Goal: Information Seeking & Learning: Learn about a topic

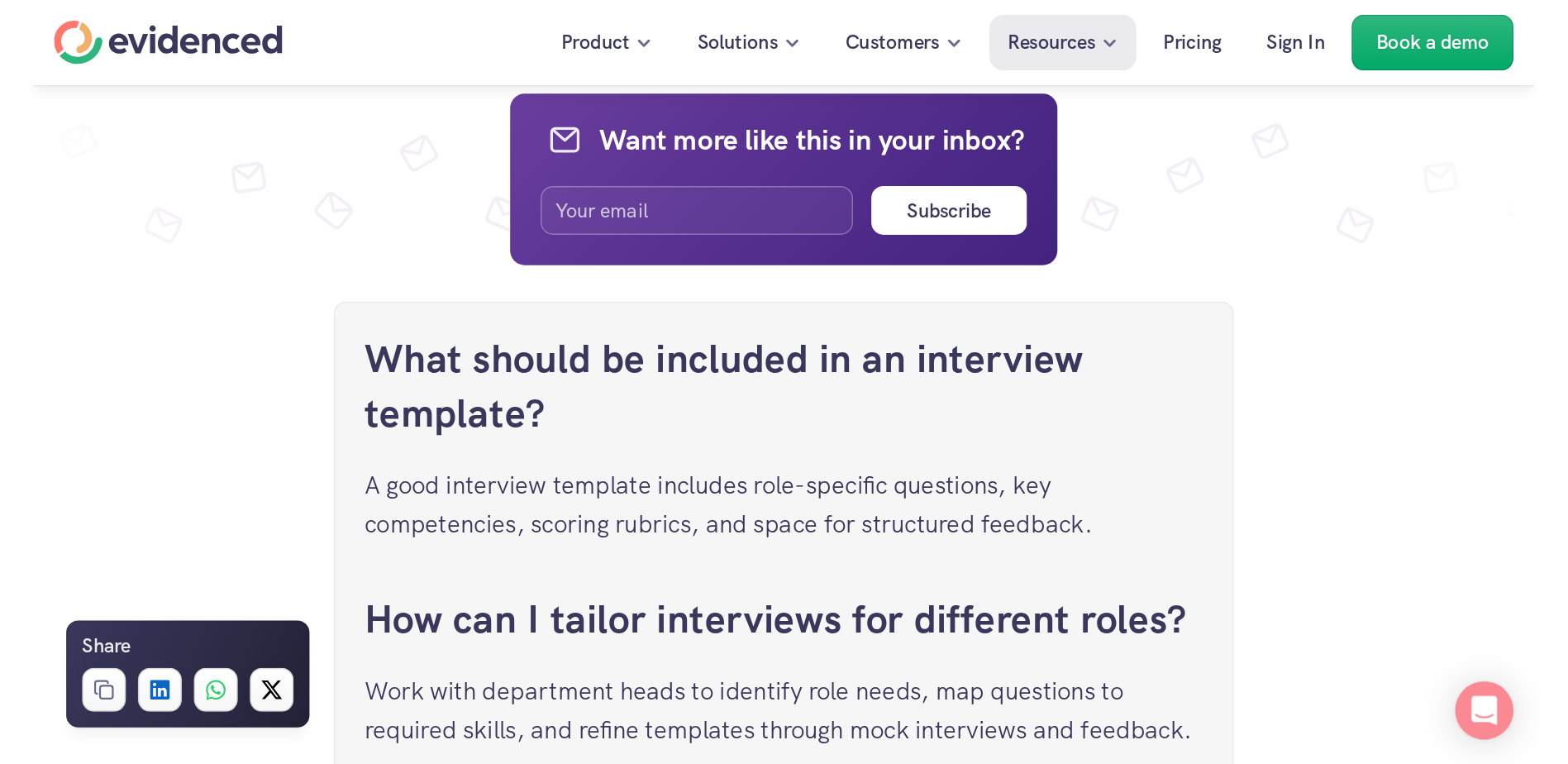
scroll to position [5227, 0]
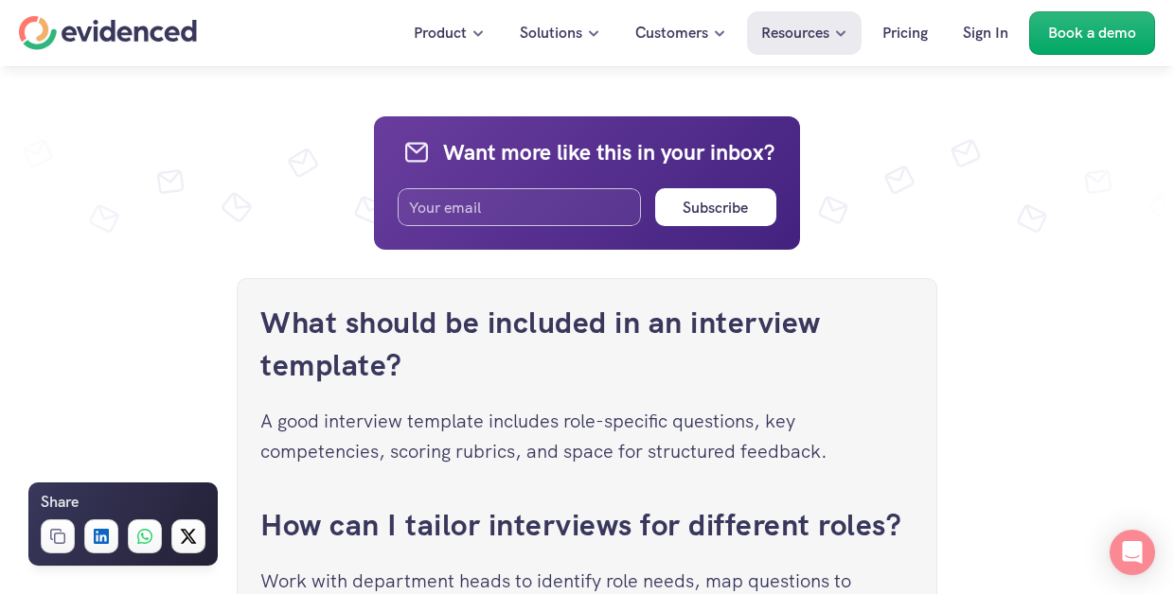
click at [555, 226] on input "email" at bounding box center [519, 207] width 243 height 38
type input "[EMAIL_ADDRESS][DOMAIN_NAME]"
click at [695, 221] on h6 "Subscribe" at bounding box center [715, 208] width 65 height 25
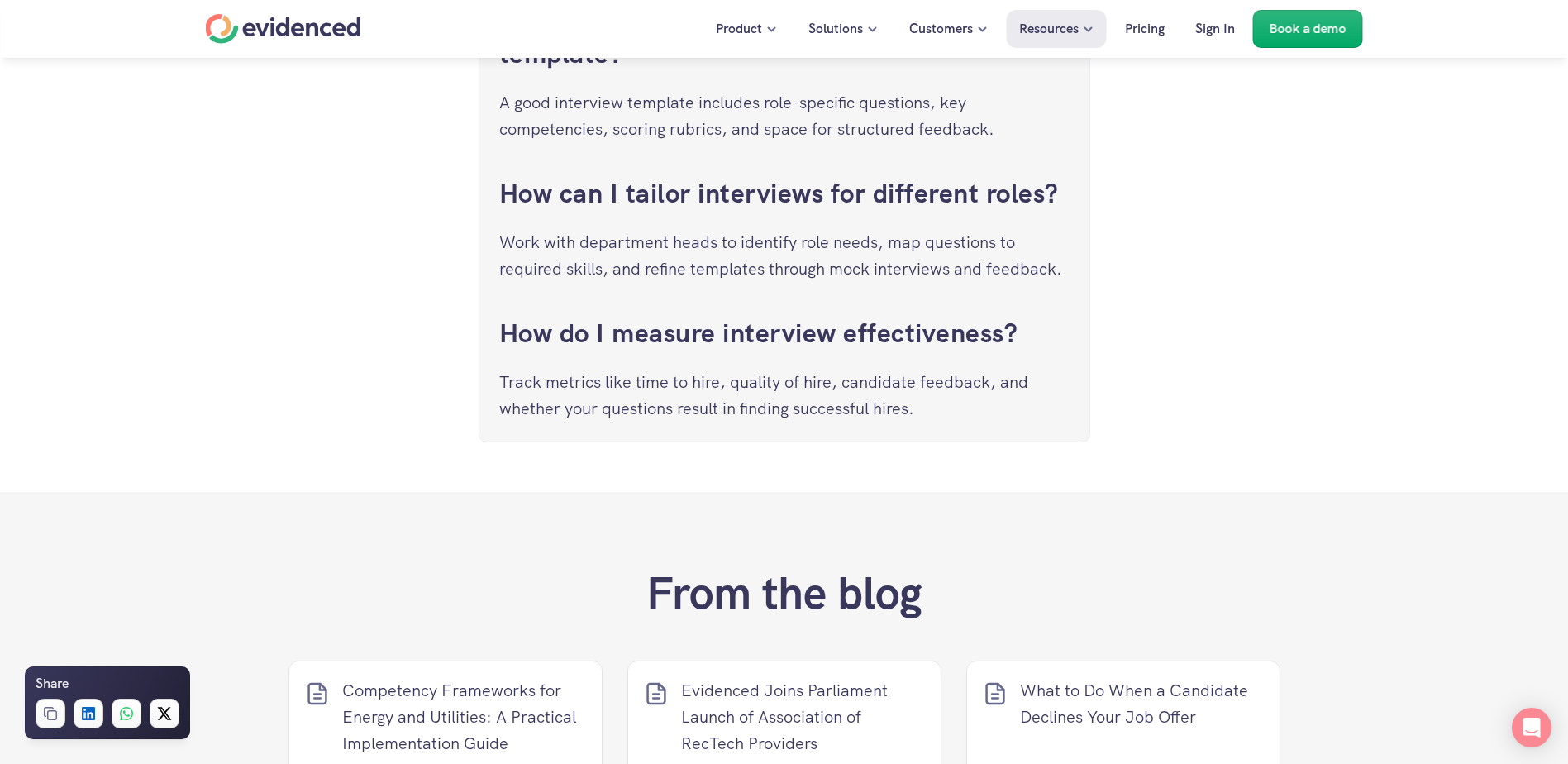
scroll to position [5575, 0]
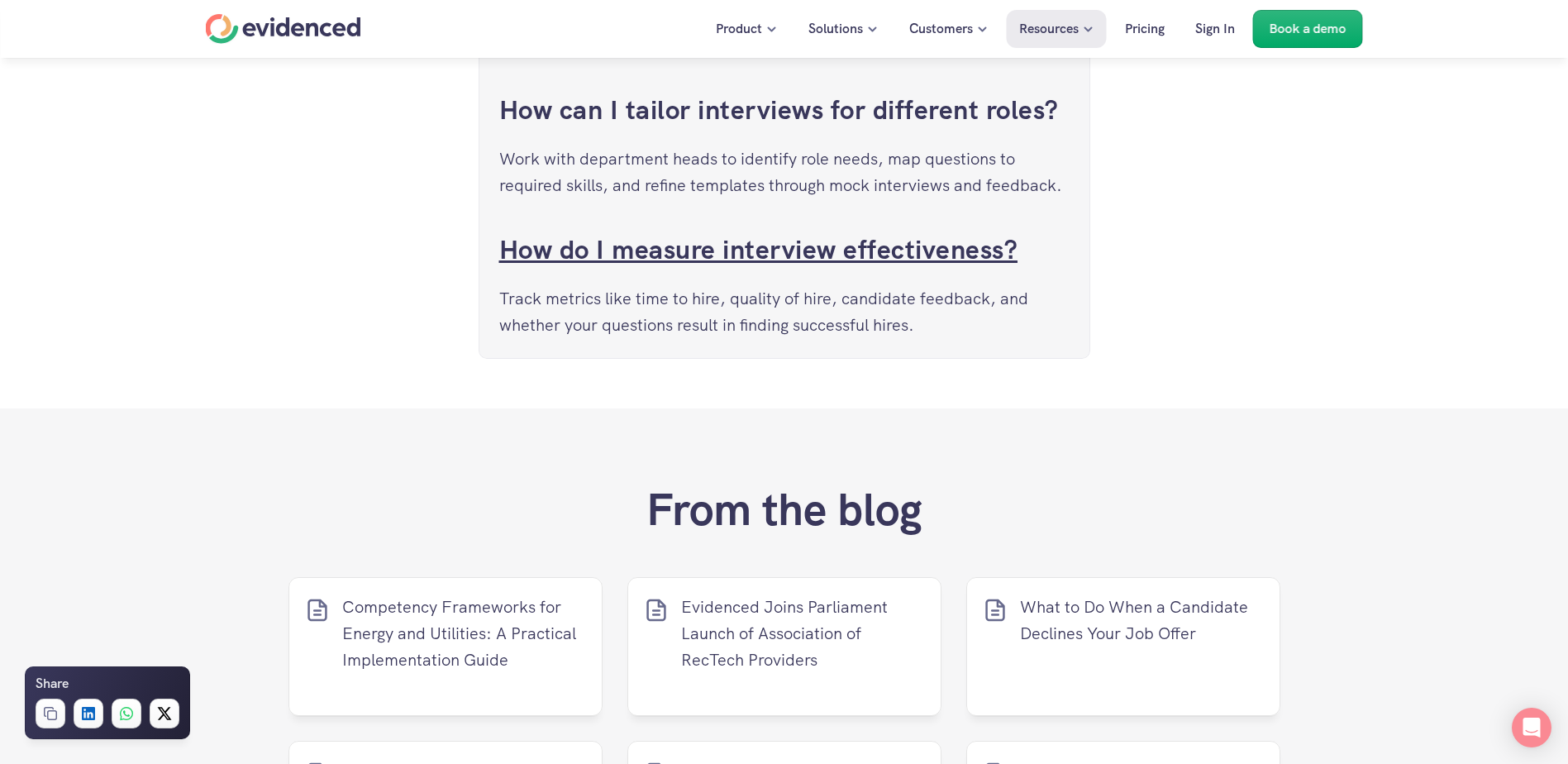
click at [690, 267] on link "How do I measure interview effectiveness?" at bounding box center [759, 250] width 519 height 35
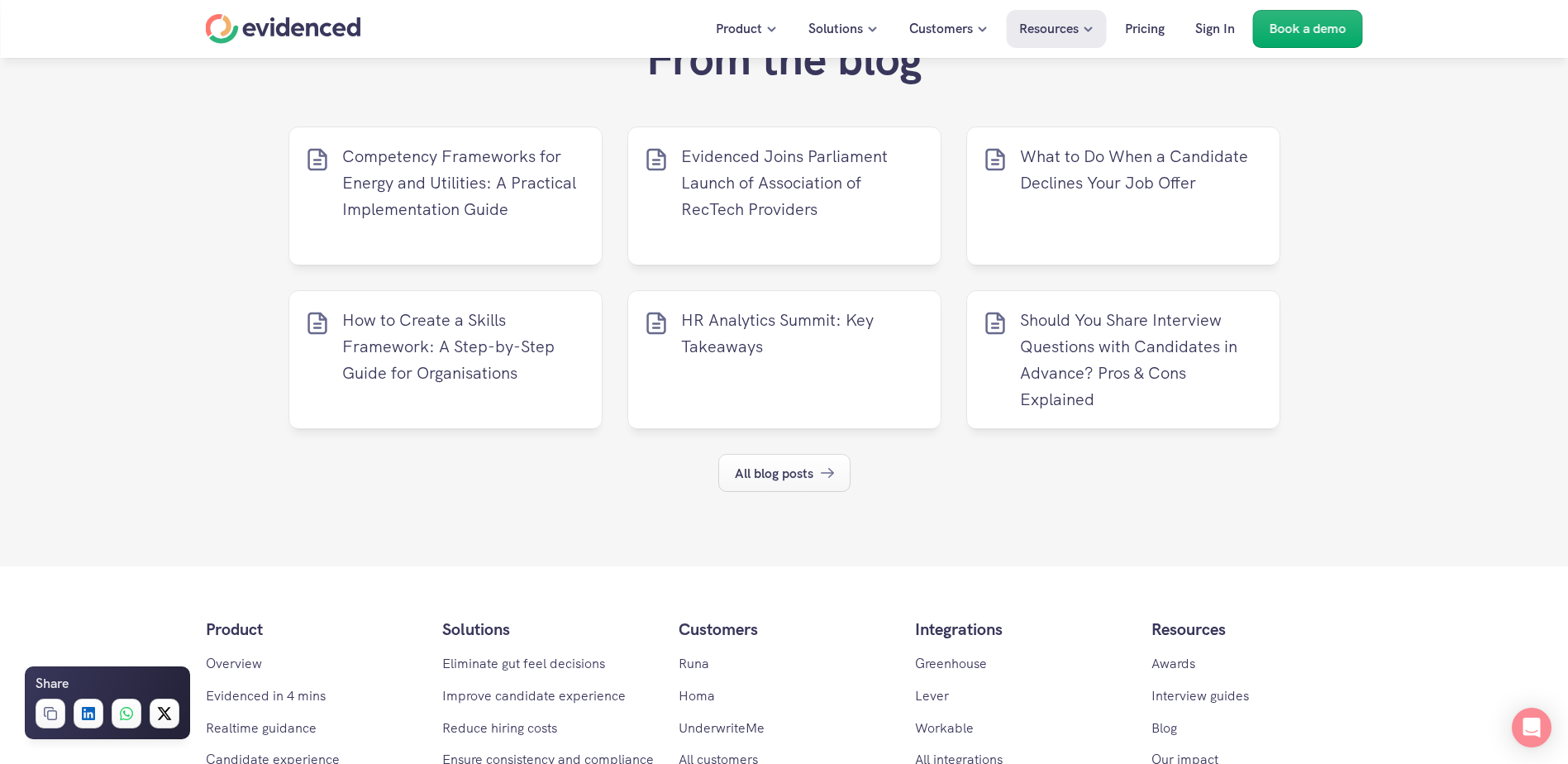
scroll to position [6050, 0]
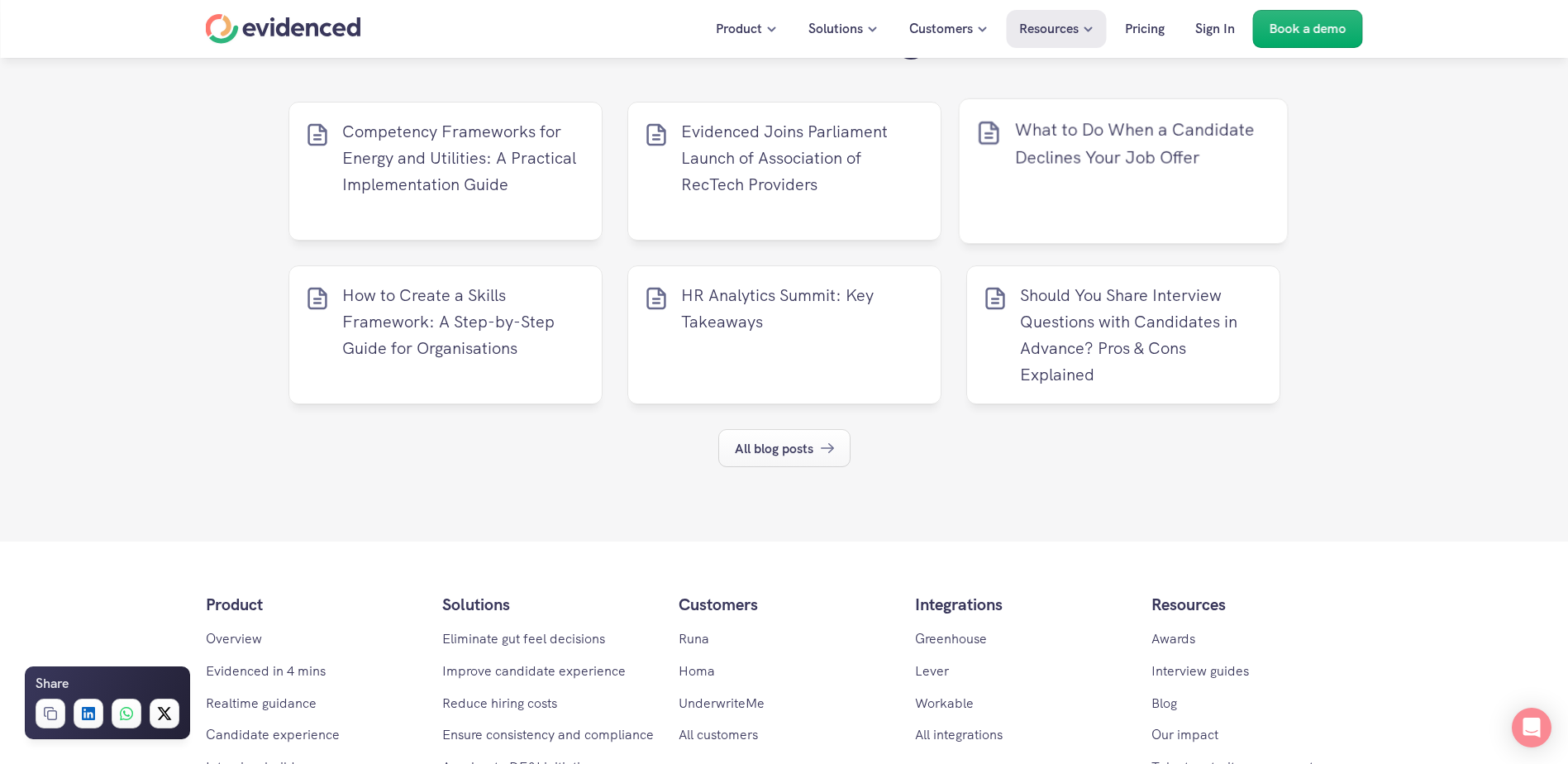
click at [1025, 171] on p "What to Do When a Candidate Declines Your Job Offer" at bounding box center [1142, 143] width 256 height 55
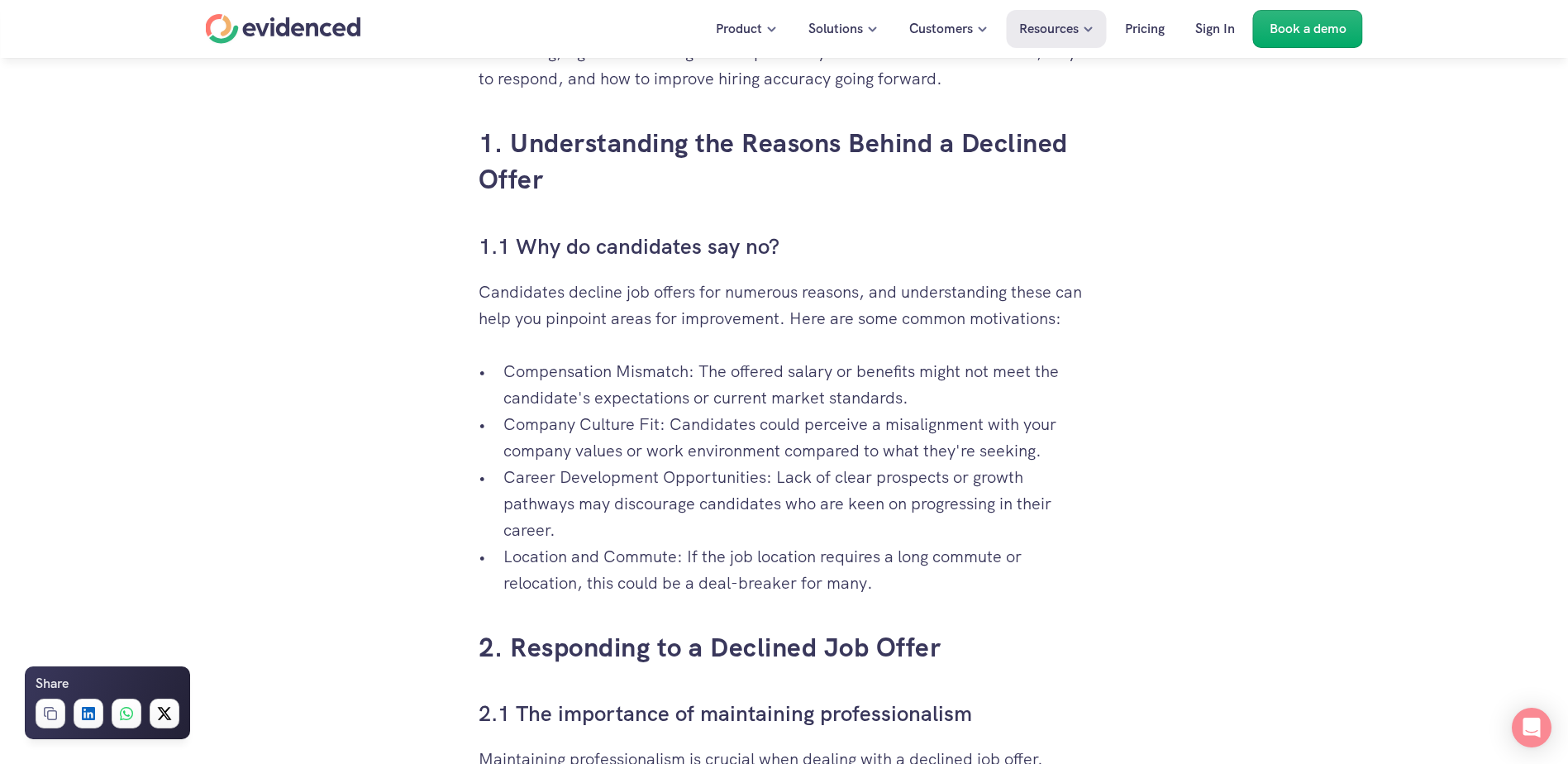
scroll to position [1004, 0]
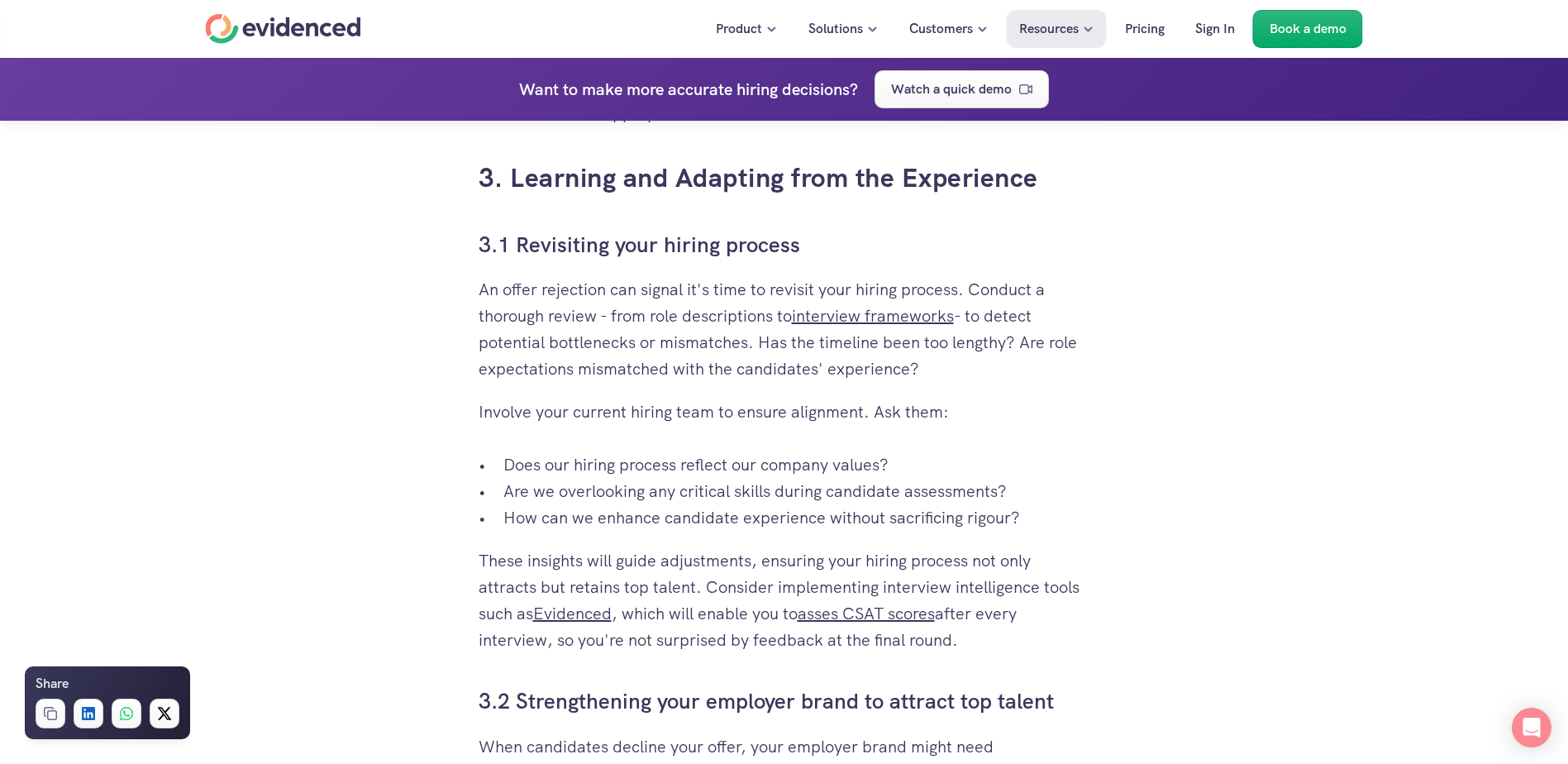
scroll to position [3799, 0]
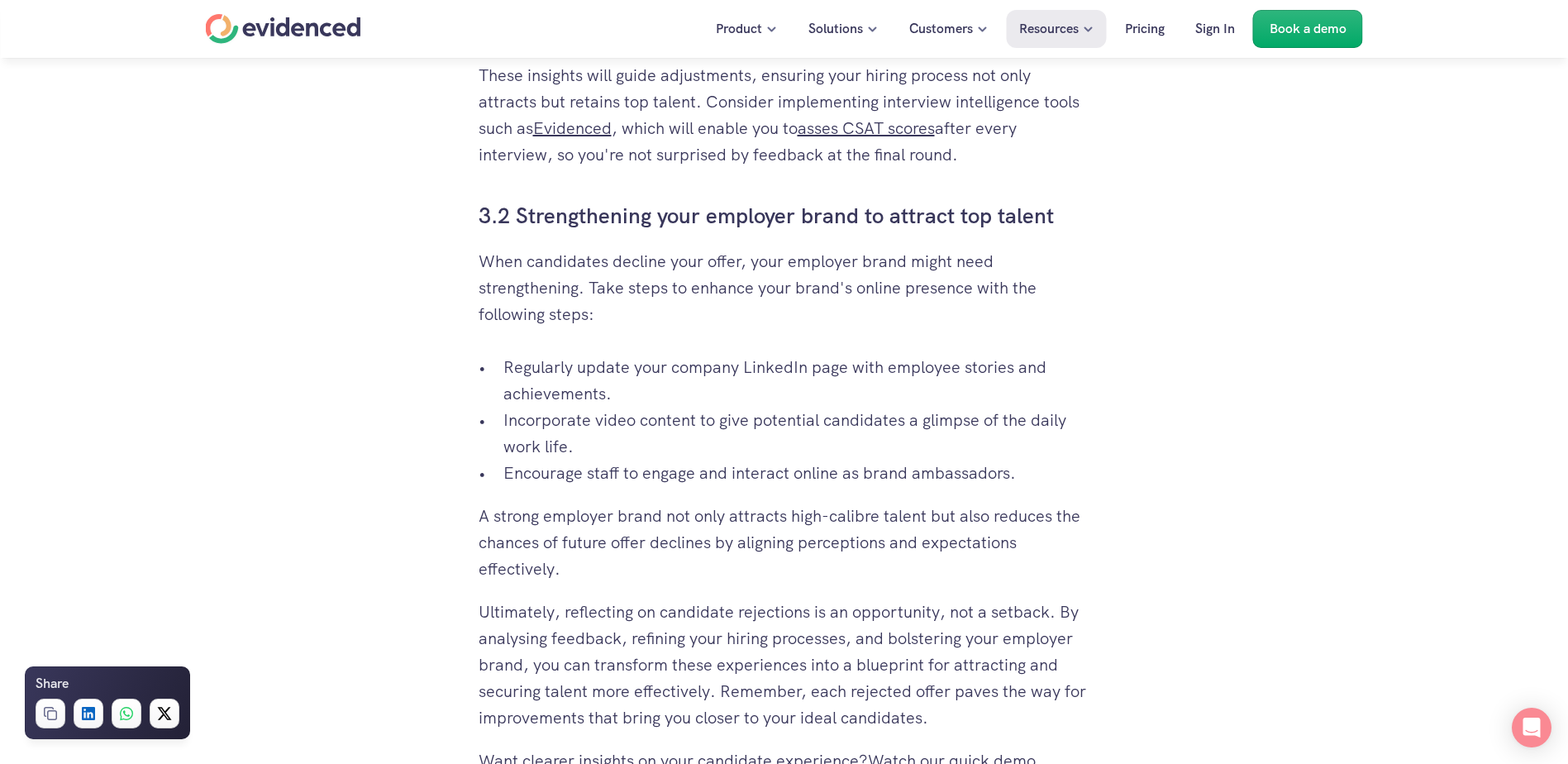
drag, startPoint x: 320, startPoint y: 207, endPoint x: 968, endPoint y: 692, distance: 809.4
click at [973, 519] on link "Watch our quick demo." at bounding box center [954, 761] width 174 height 22
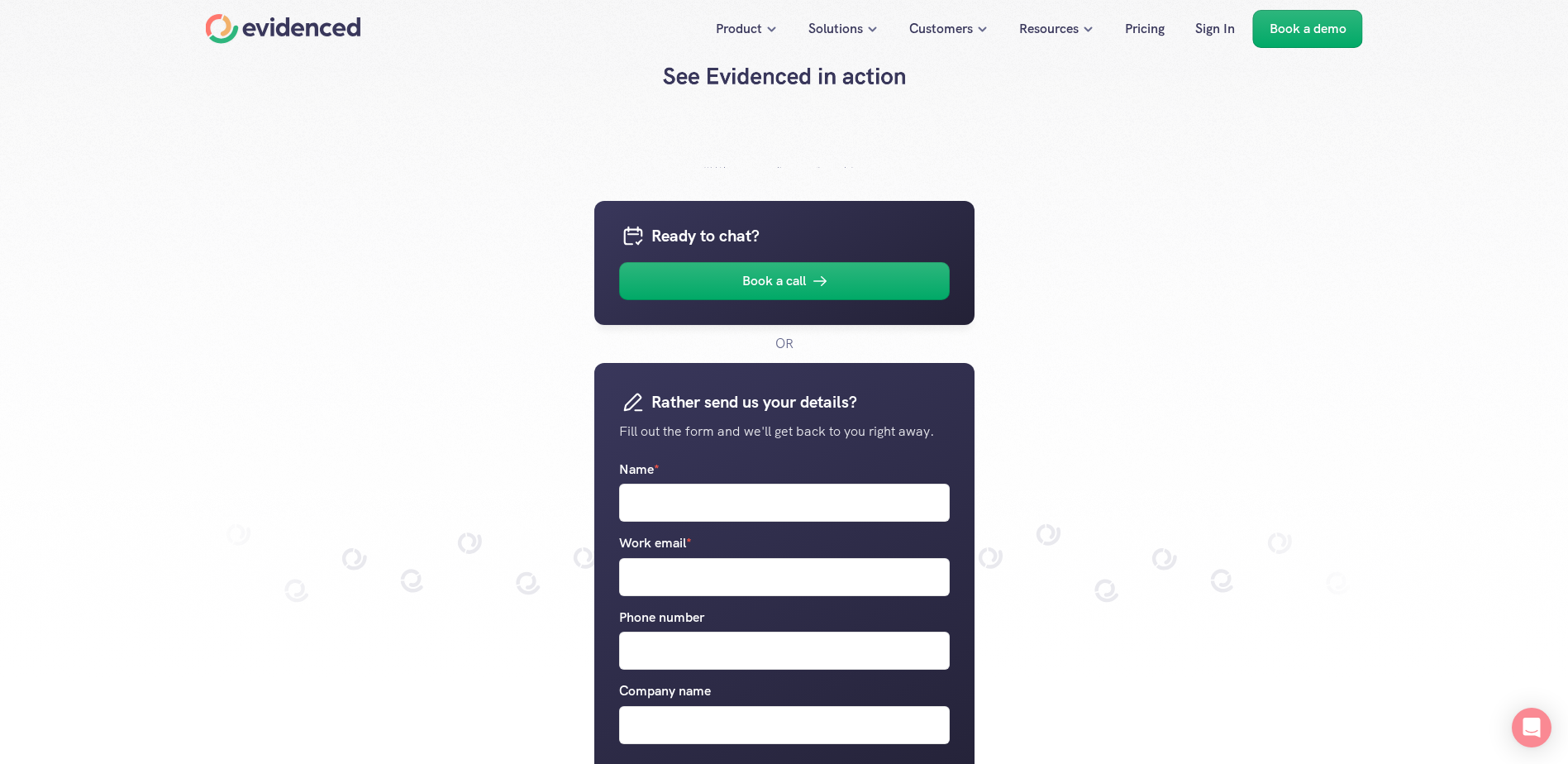
scroll to position [248, 0]
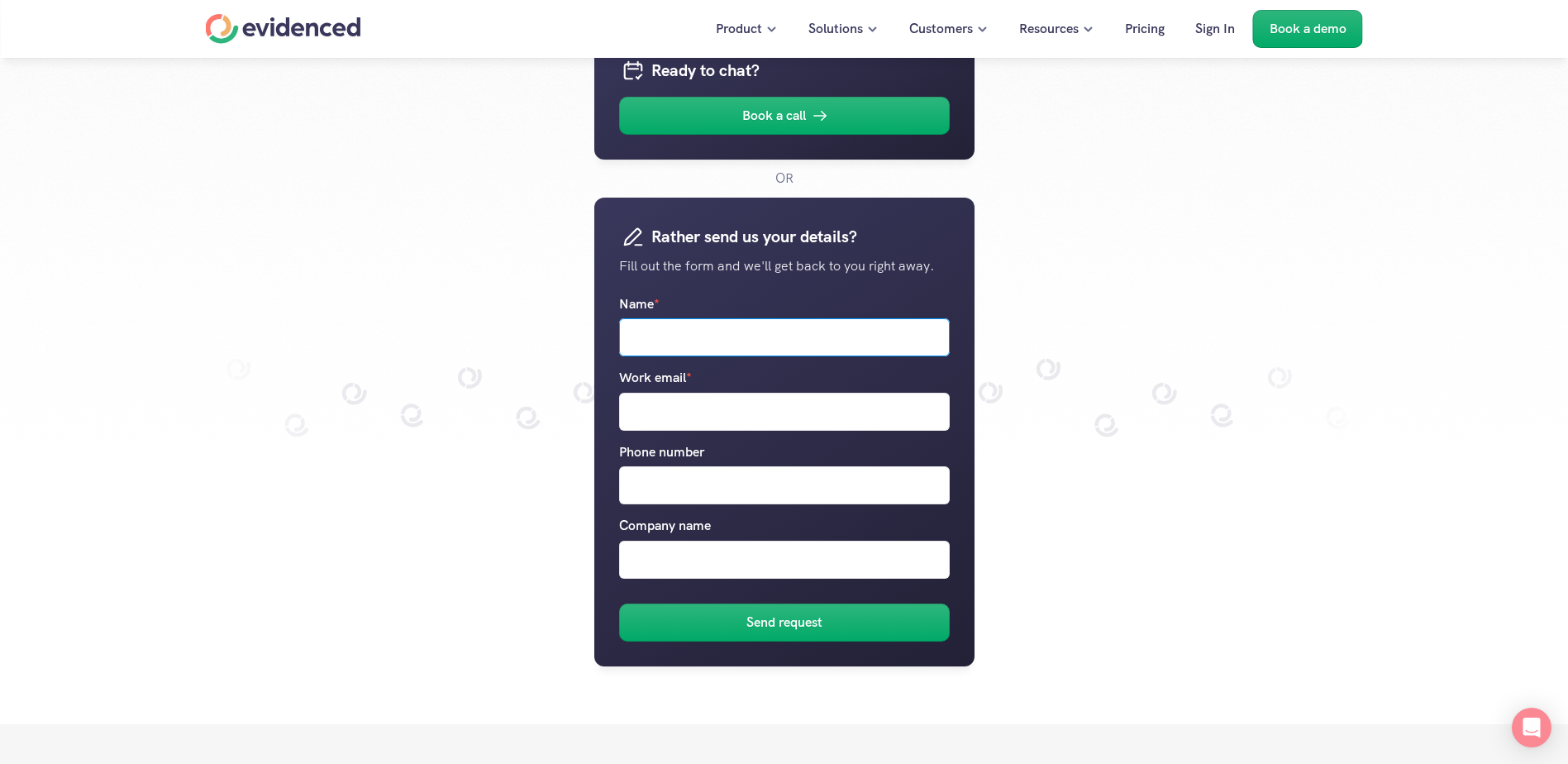
click at [679, 333] on input "Name *" at bounding box center [784, 337] width 331 height 38
type input "[PERSON_NAME]"
type input "[EMAIL_ADDRESS][DOMAIN_NAME]"
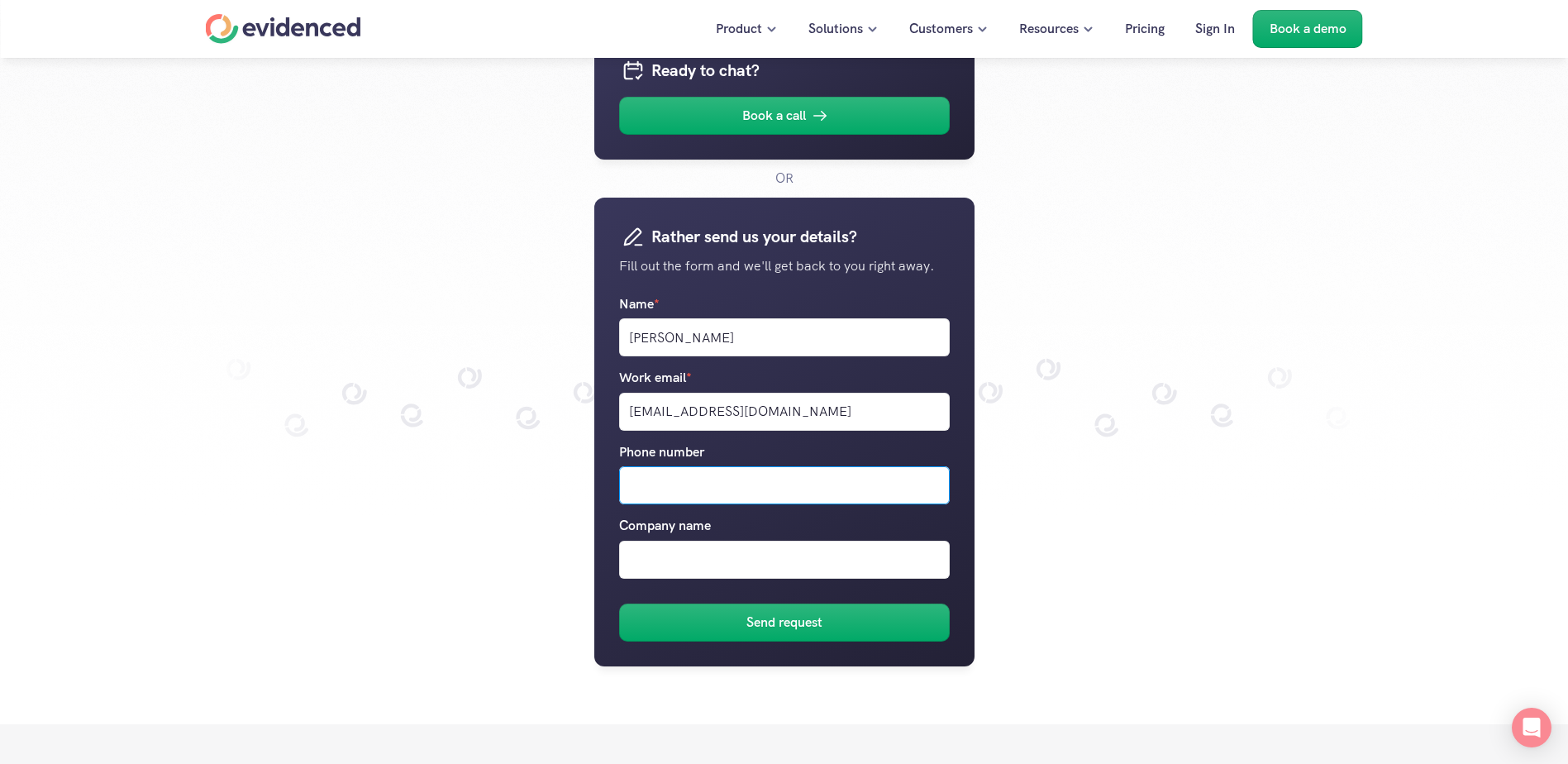
type input "07797813177"
type input "Oak Group"
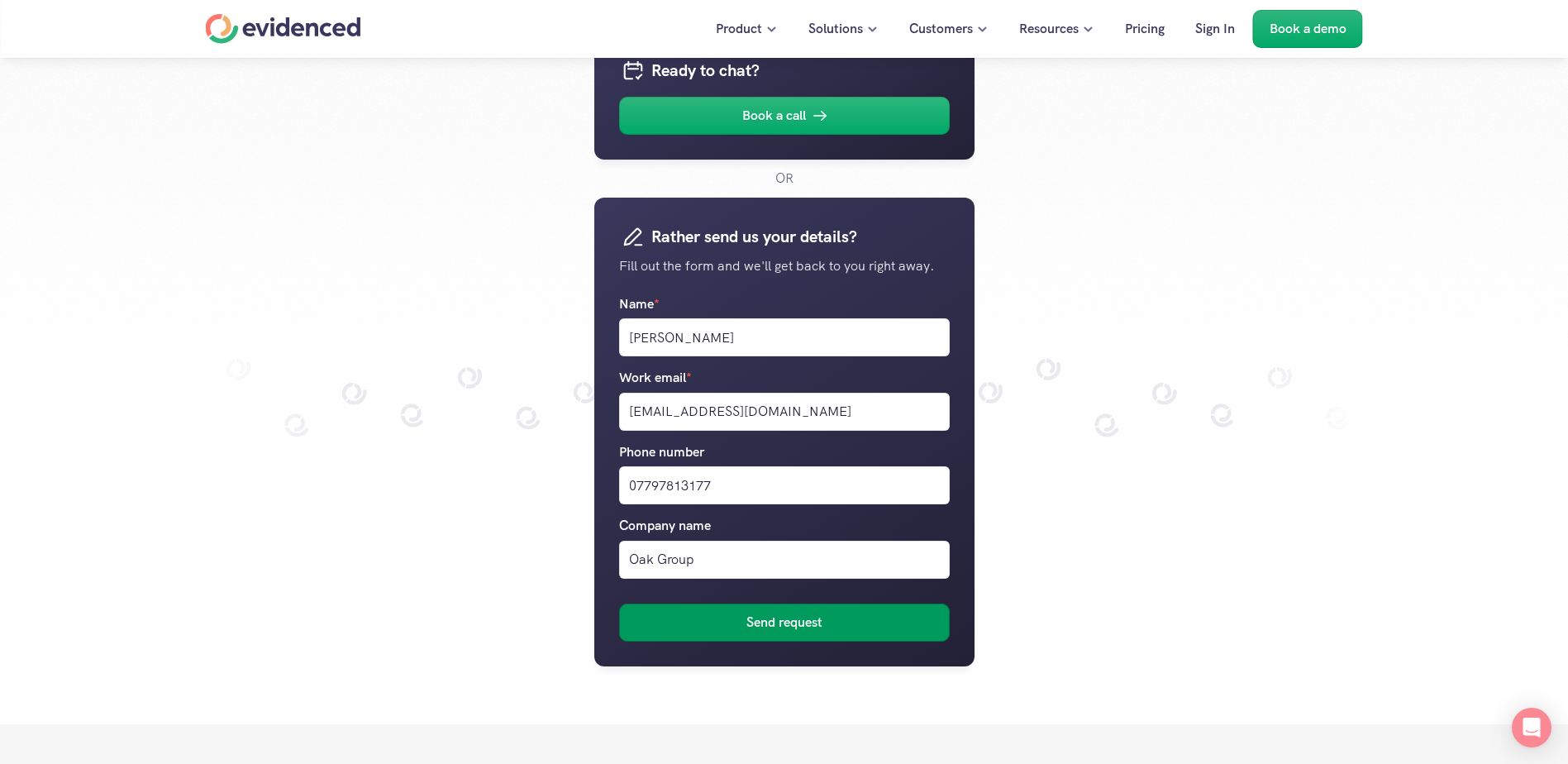
click at [822, 519] on h6 "Send request" at bounding box center [784, 623] width 76 height 22
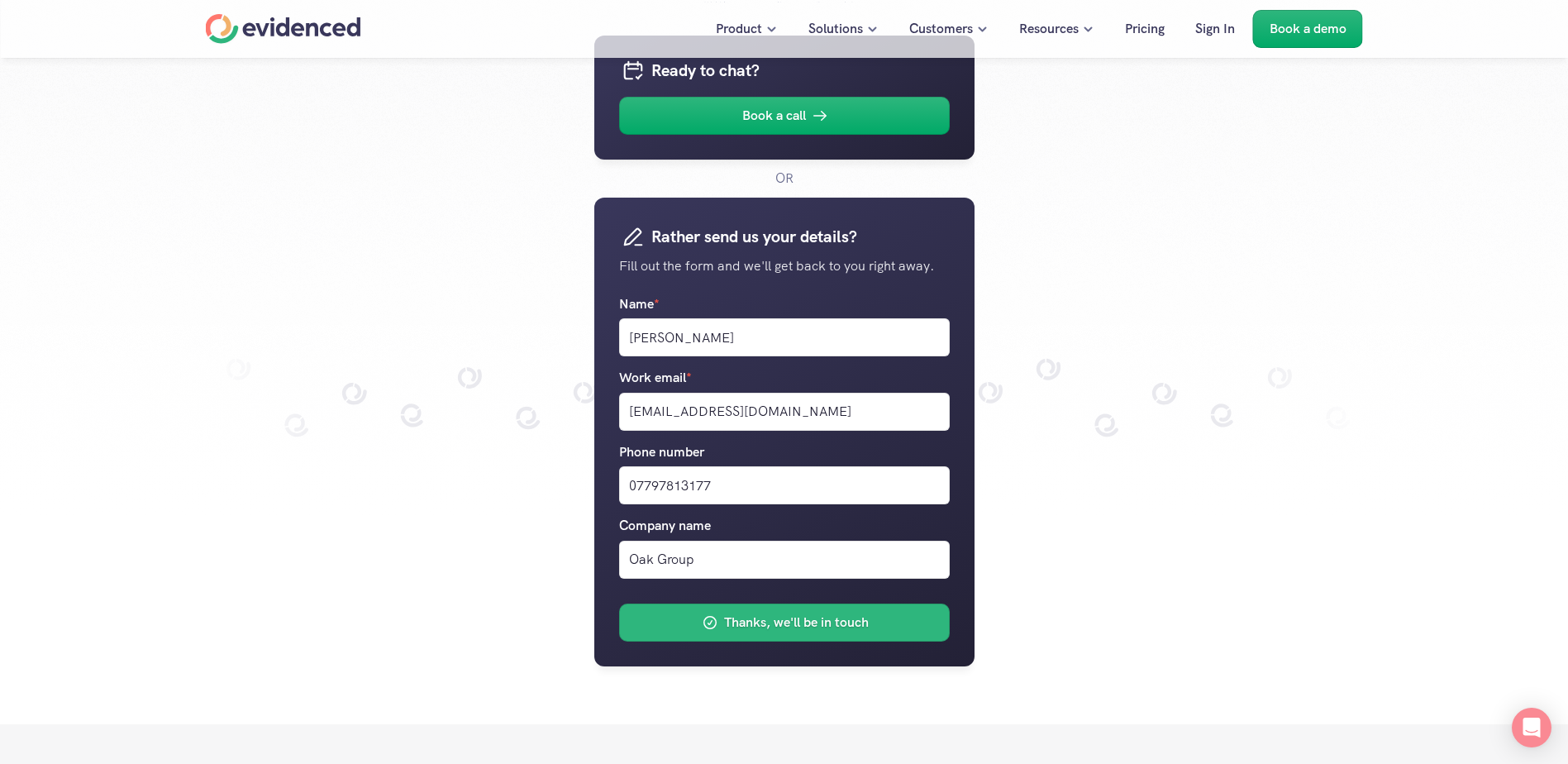
scroll to position [0, 0]
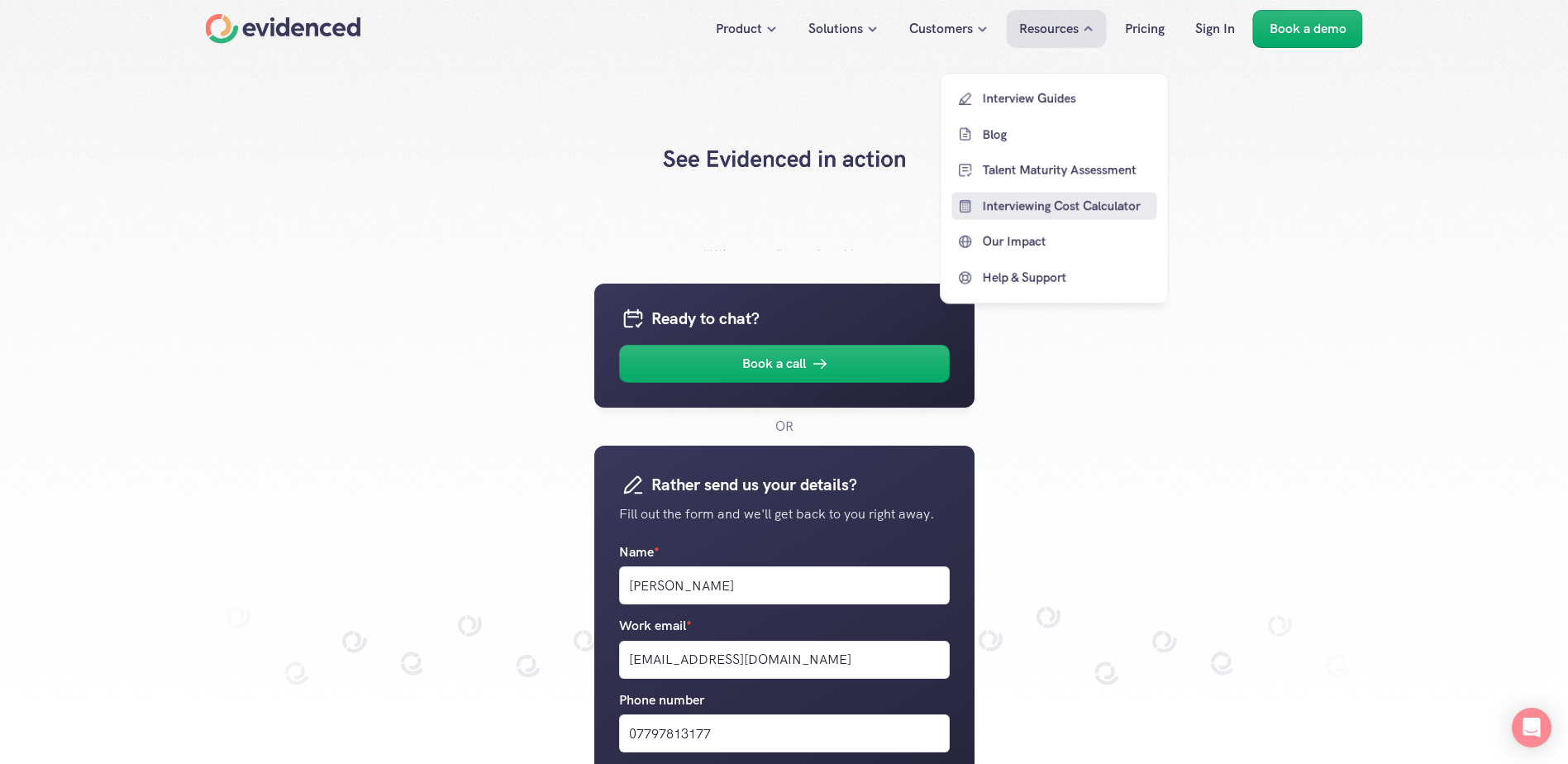
click at [1025, 204] on p "Interviewing Cost Calculator" at bounding box center [1068, 205] width 170 height 20
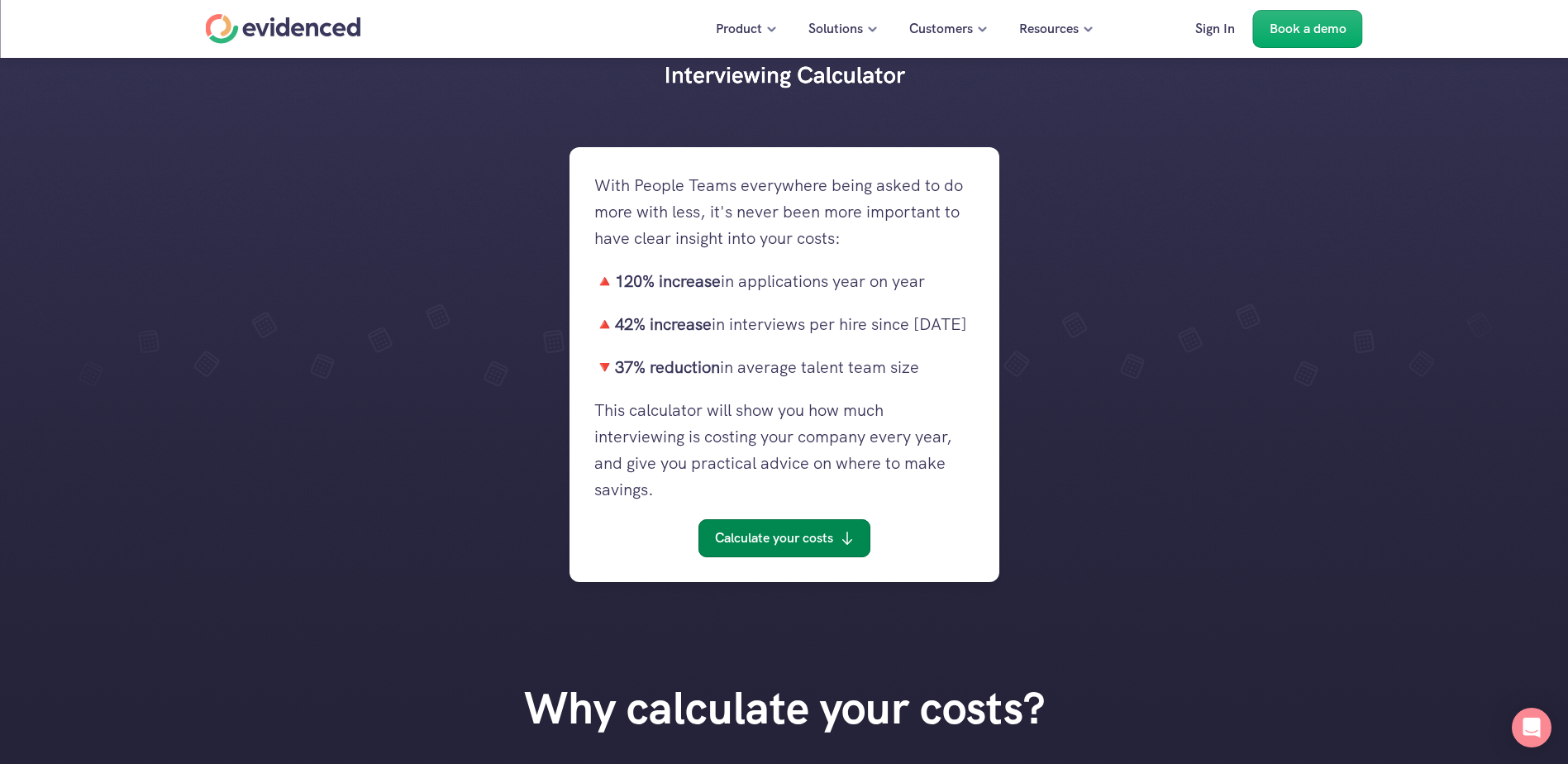
click at [800, 519] on p "Calculate your costs" at bounding box center [774, 538] width 118 height 22
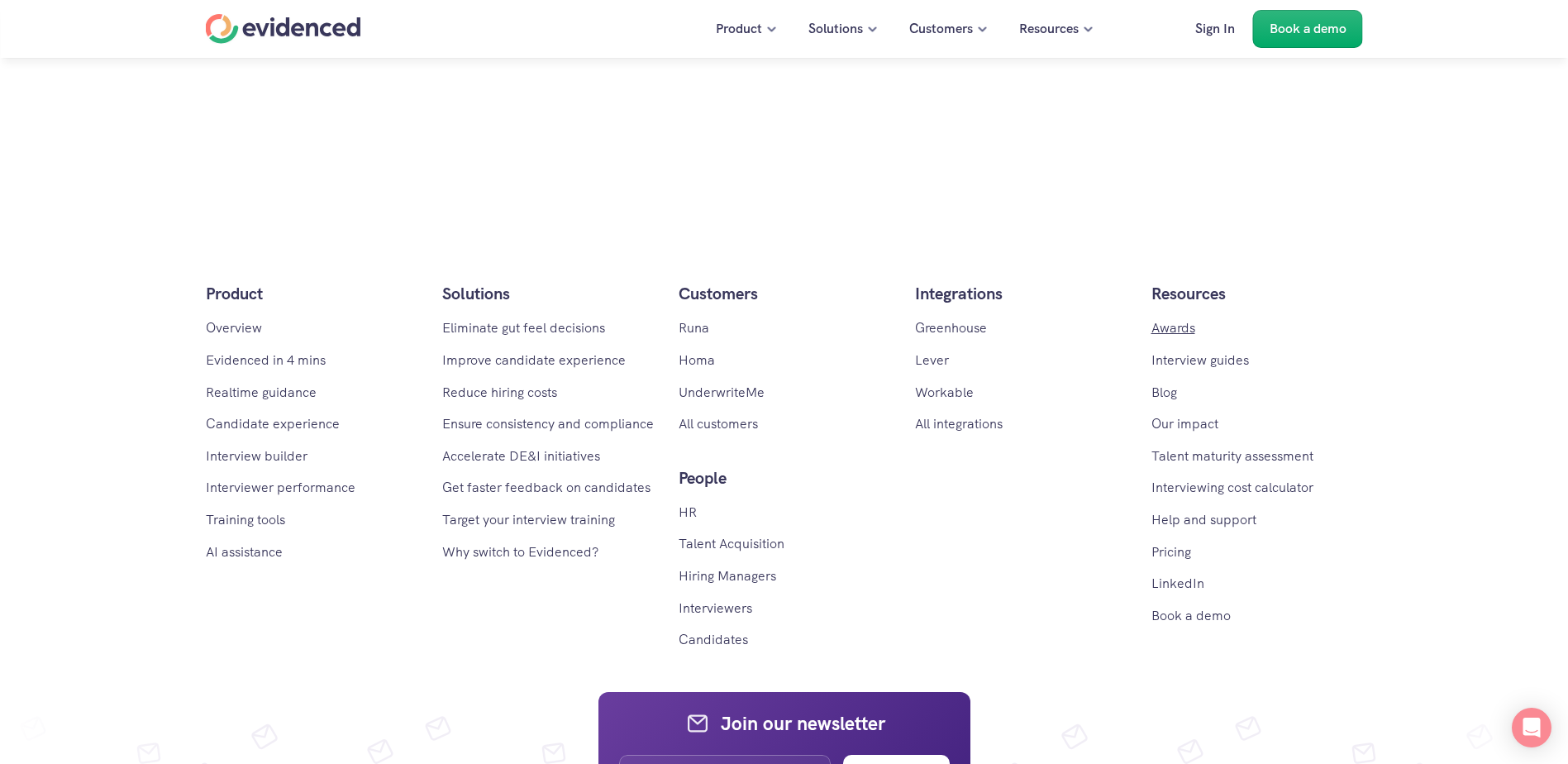
scroll to position [1519, 0]
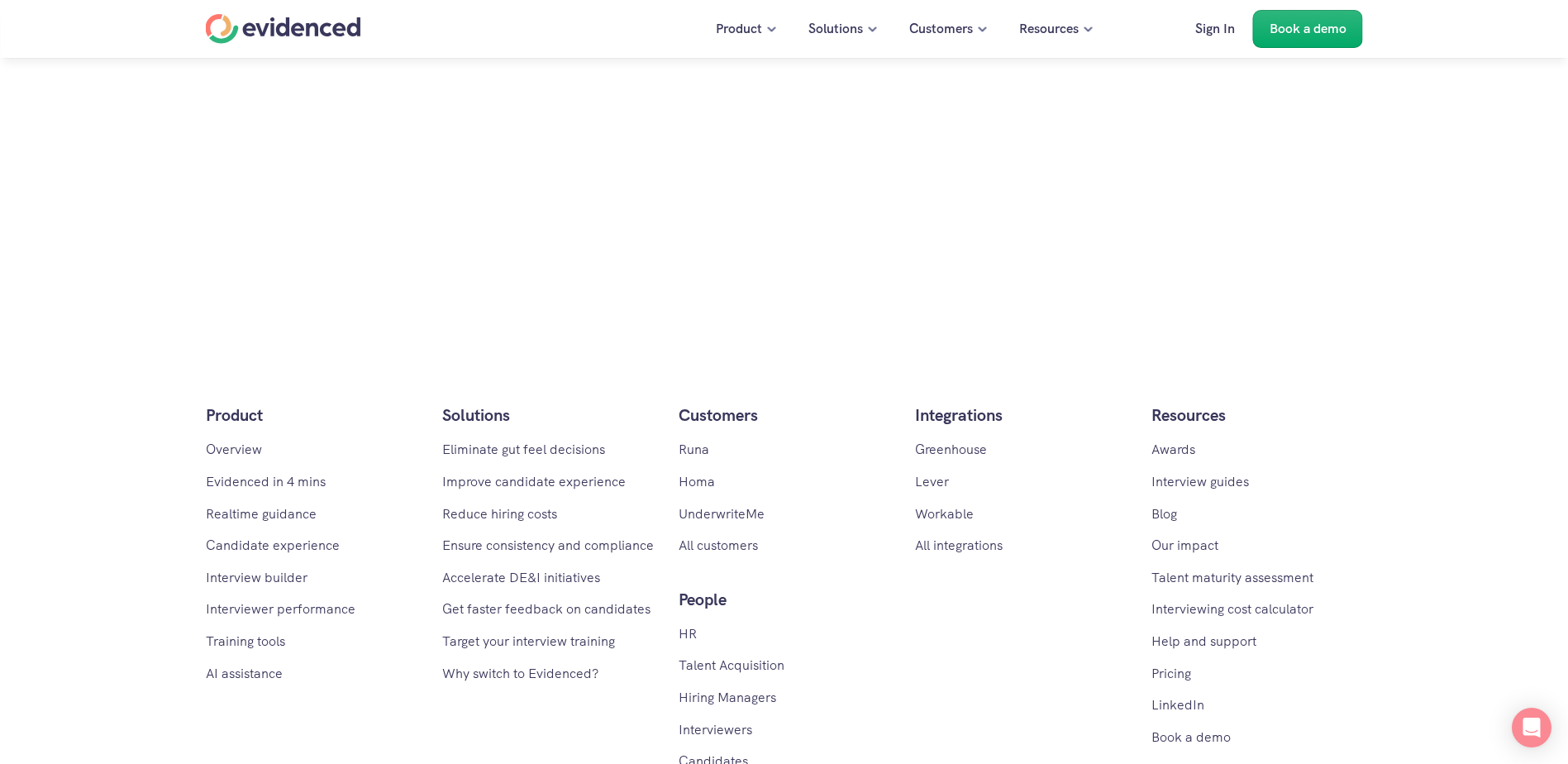
click at [1025, 491] on p "Interview guides" at bounding box center [1257, 482] width 211 height 22
click at [1025, 485] on link "Interview guides" at bounding box center [1200, 481] width 98 height 17
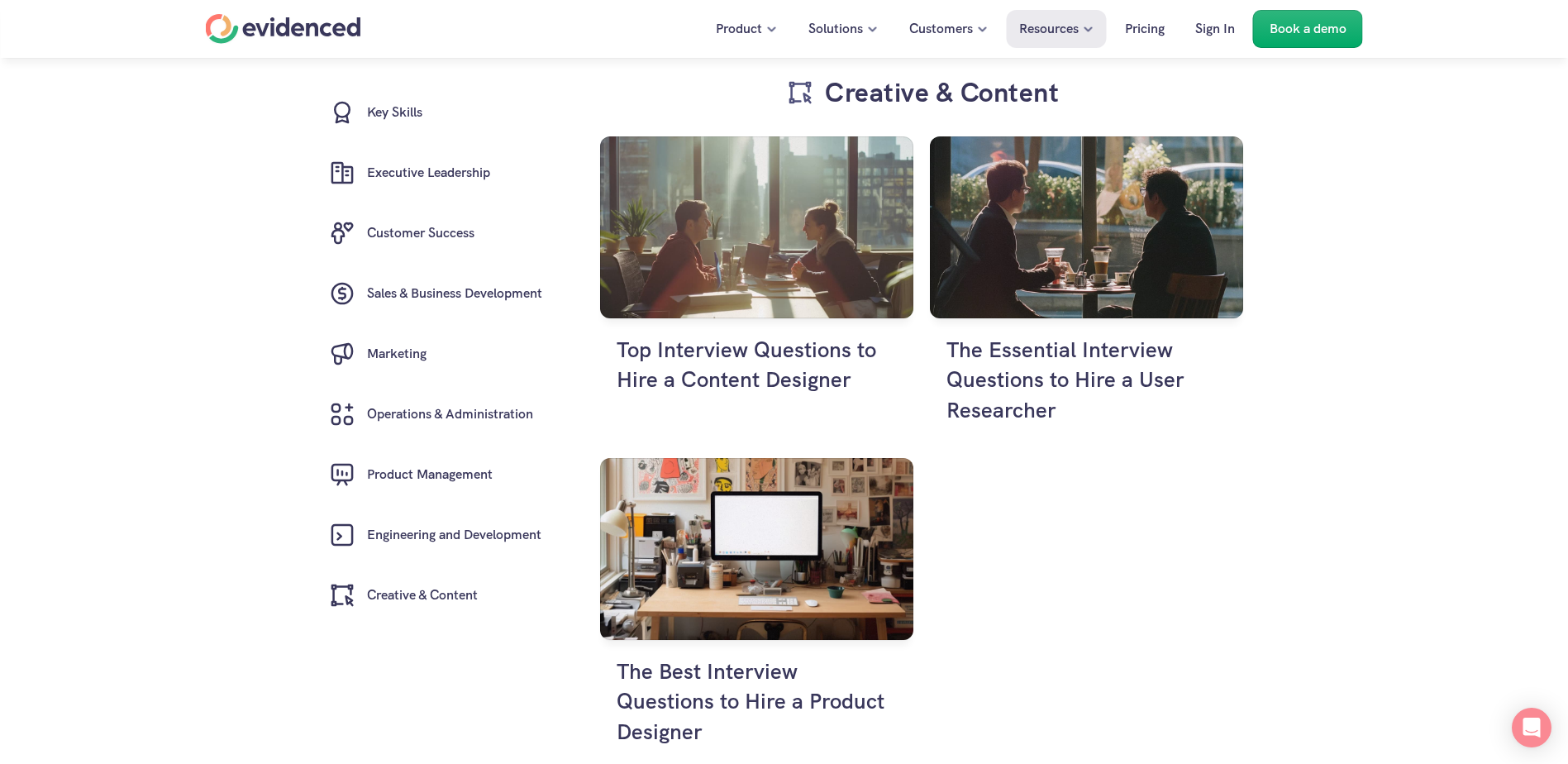
scroll to position [6954, 0]
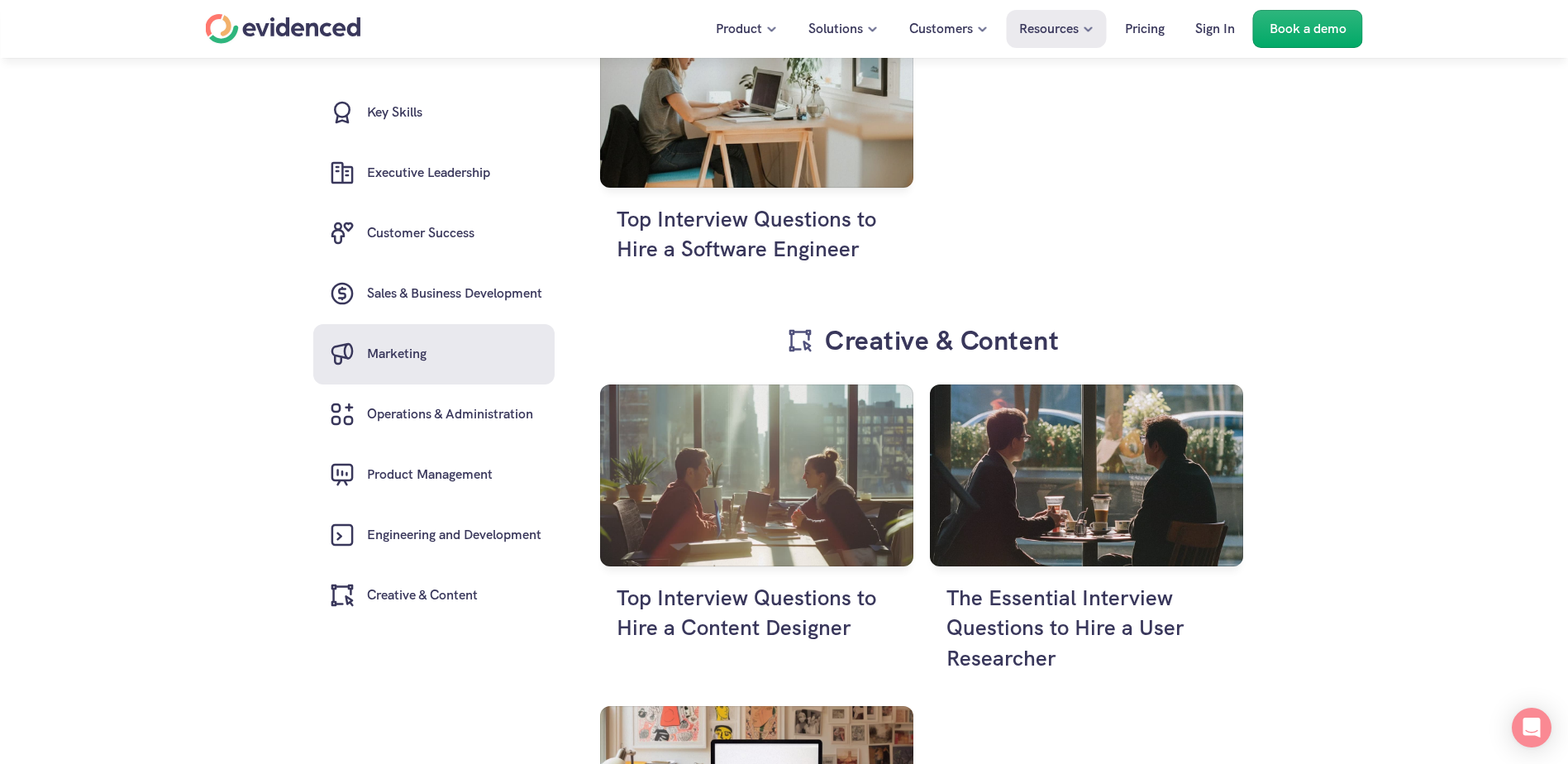
click at [434, 350] on link "Marketing" at bounding box center [434, 354] width 241 height 60
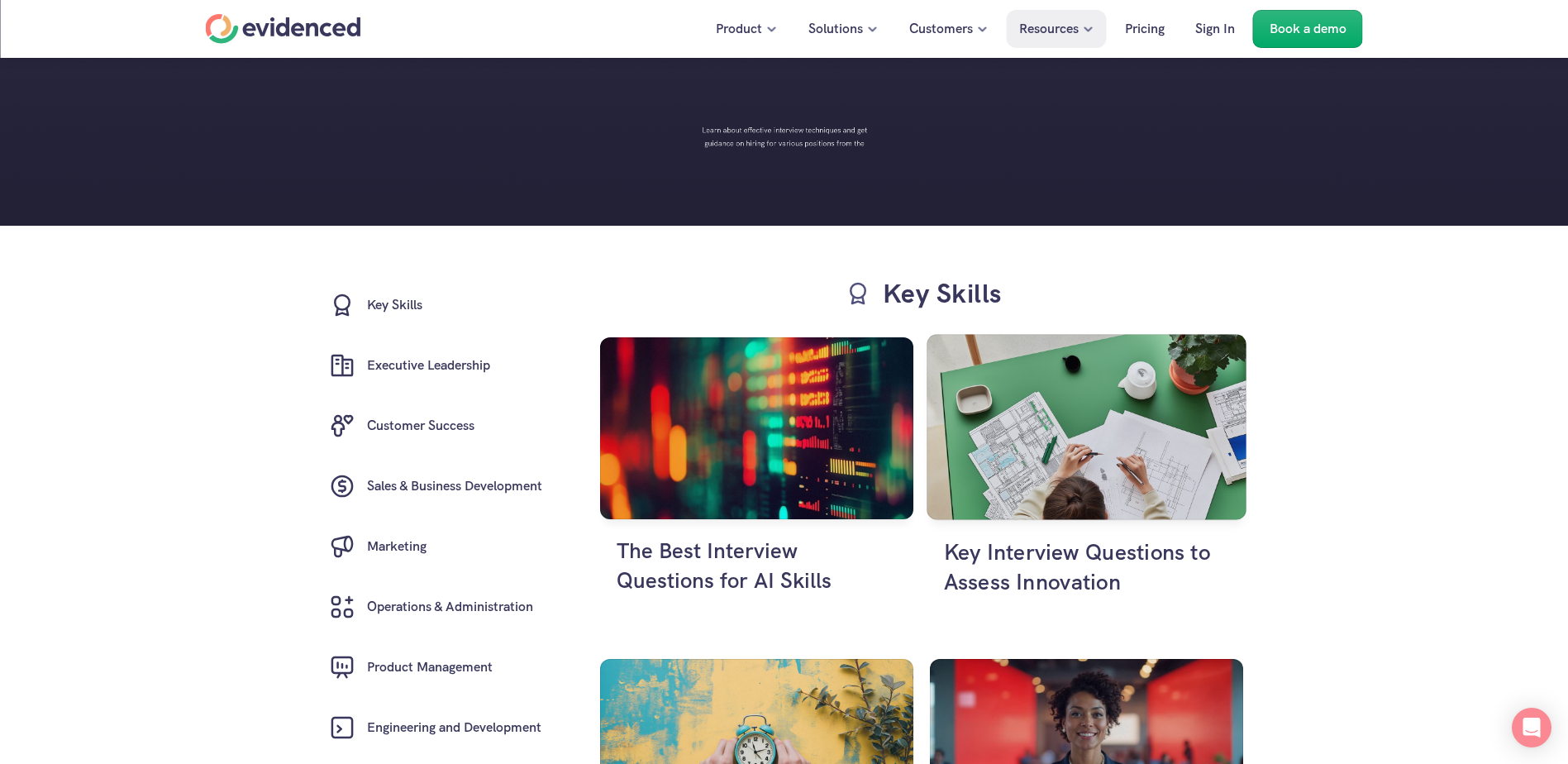
scroll to position [248, 0]
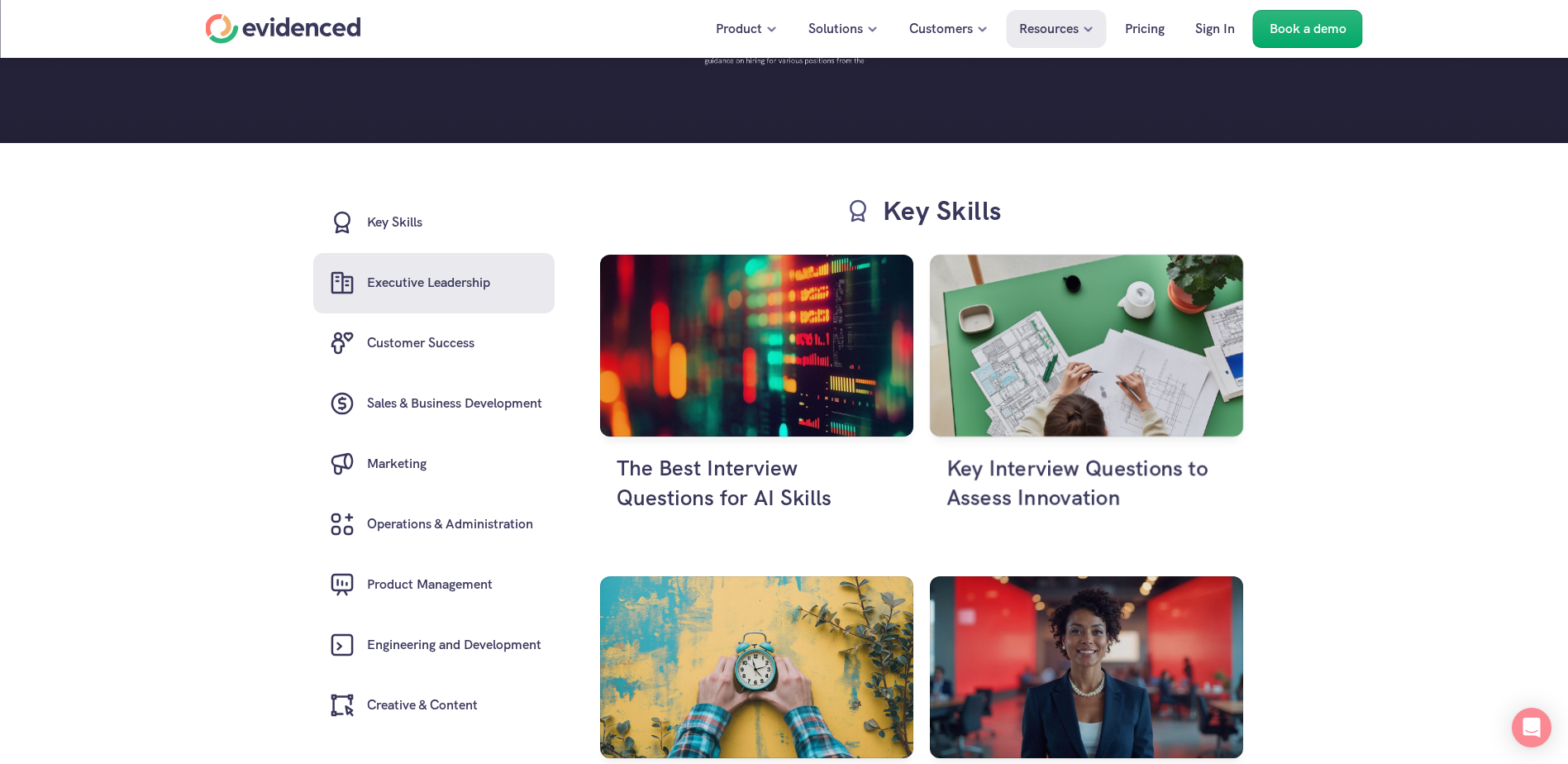
click at [484, 285] on h6 "Executive Leadership" at bounding box center [428, 282] width 123 height 22
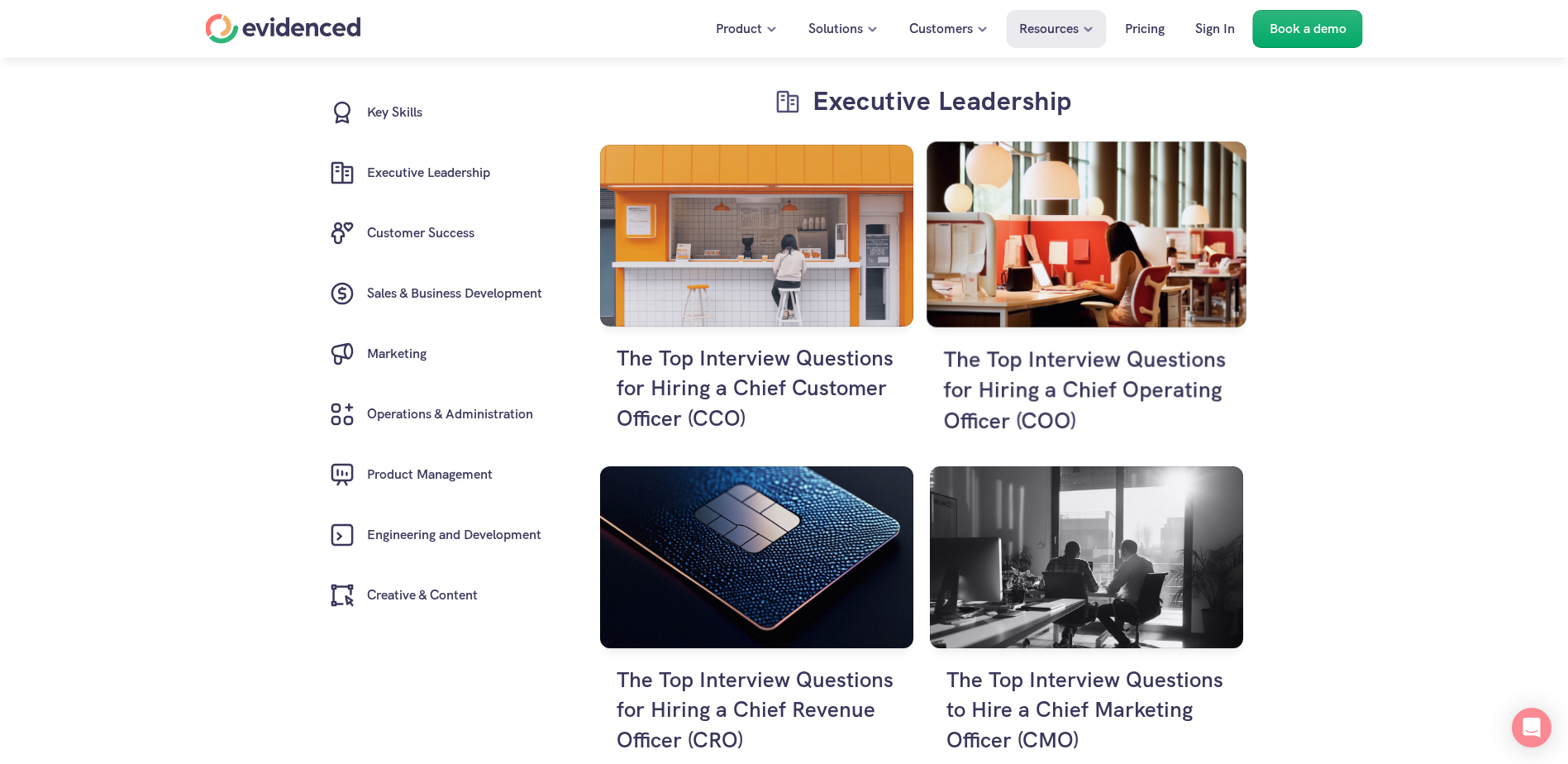
click at [1025, 377] on h4 "The Top Interview Questions for Hiring a Chief Operating Officer (COO)" at bounding box center [1086, 389] width 286 height 92
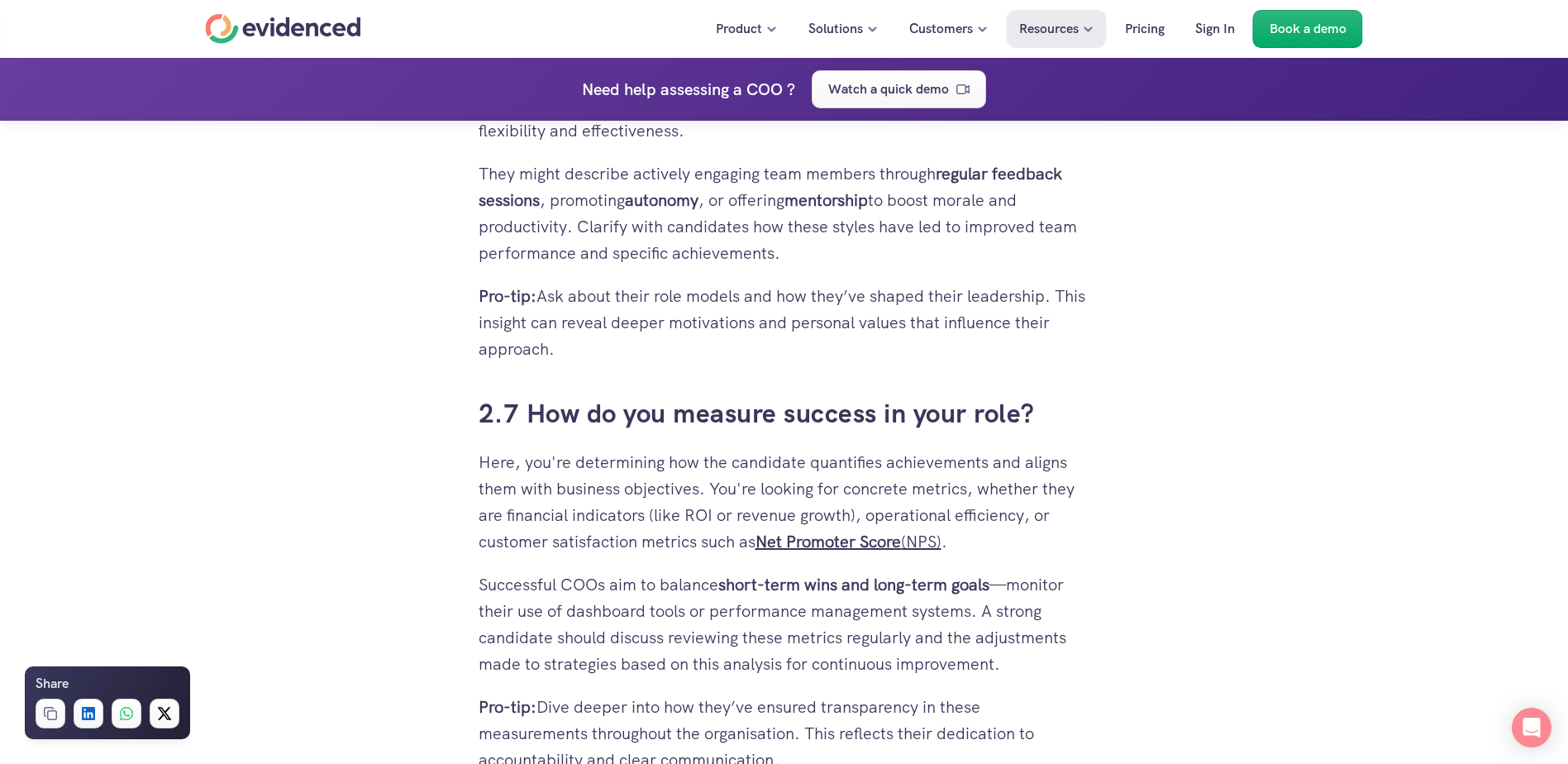
scroll to position [5207, 0]
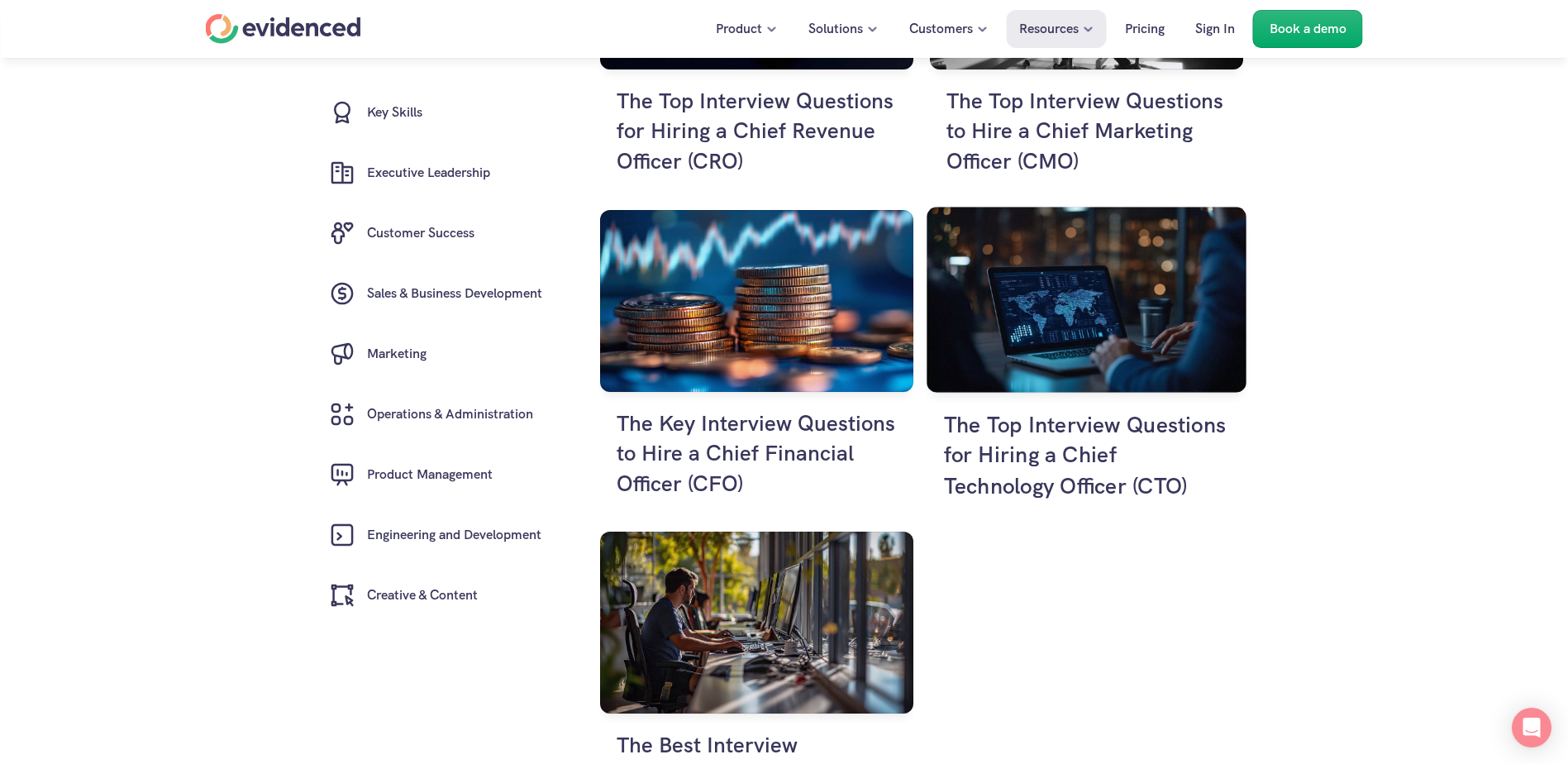
scroll to position [3844, 0]
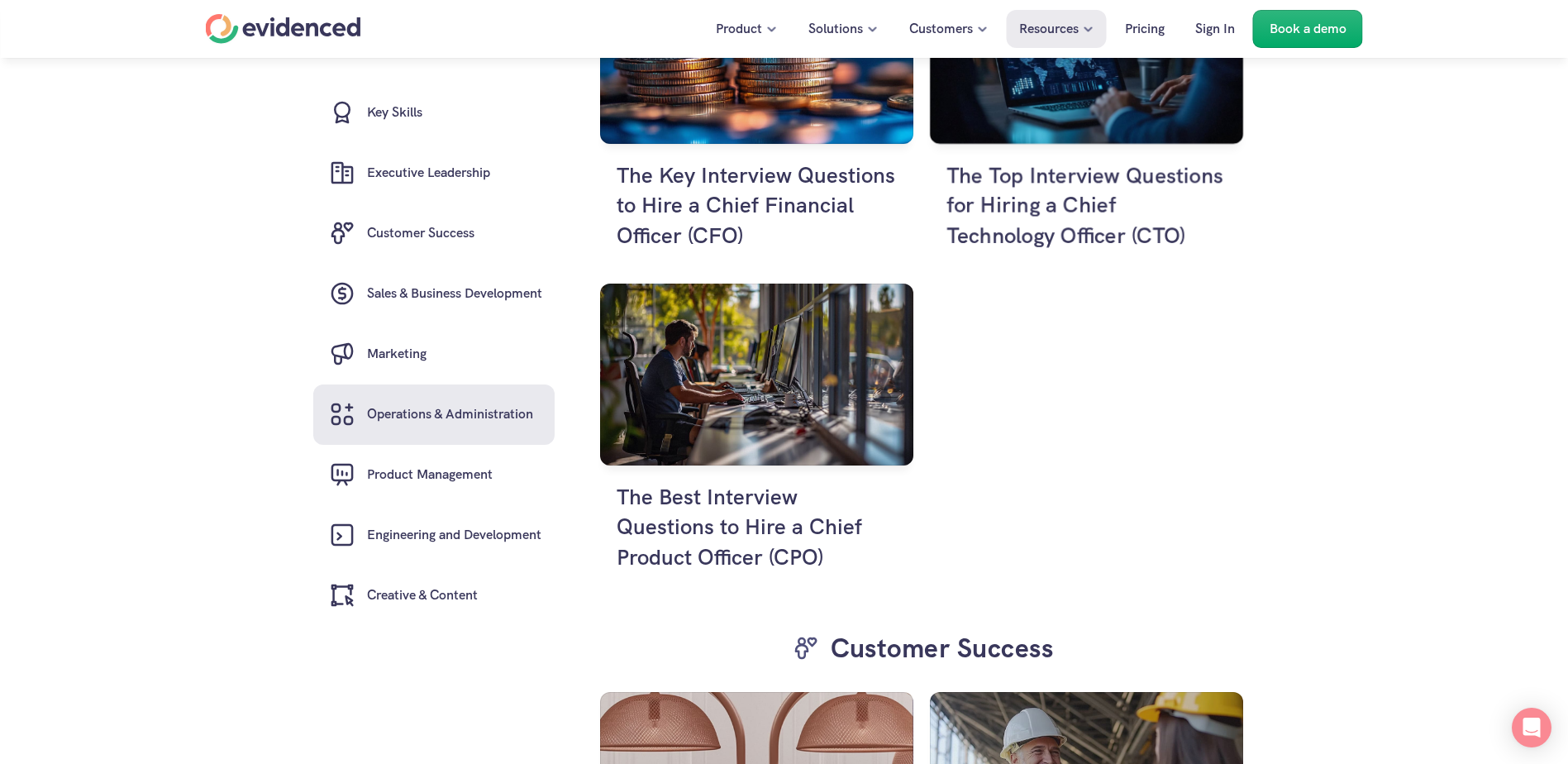
click at [444, 418] on h6 "Operations & Administration" at bounding box center [450, 415] width 166 height 22
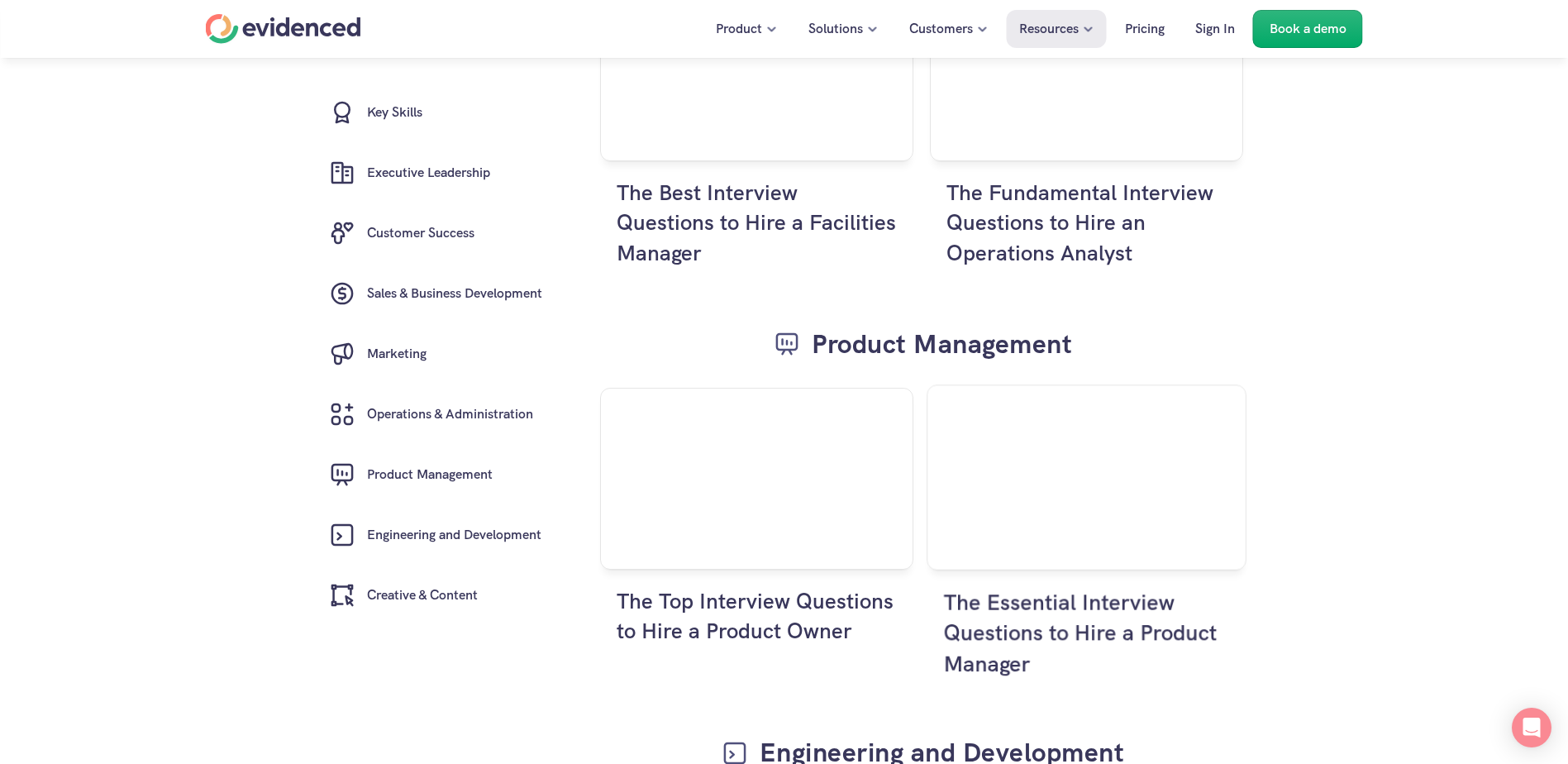
scroll to position [6246, 0]
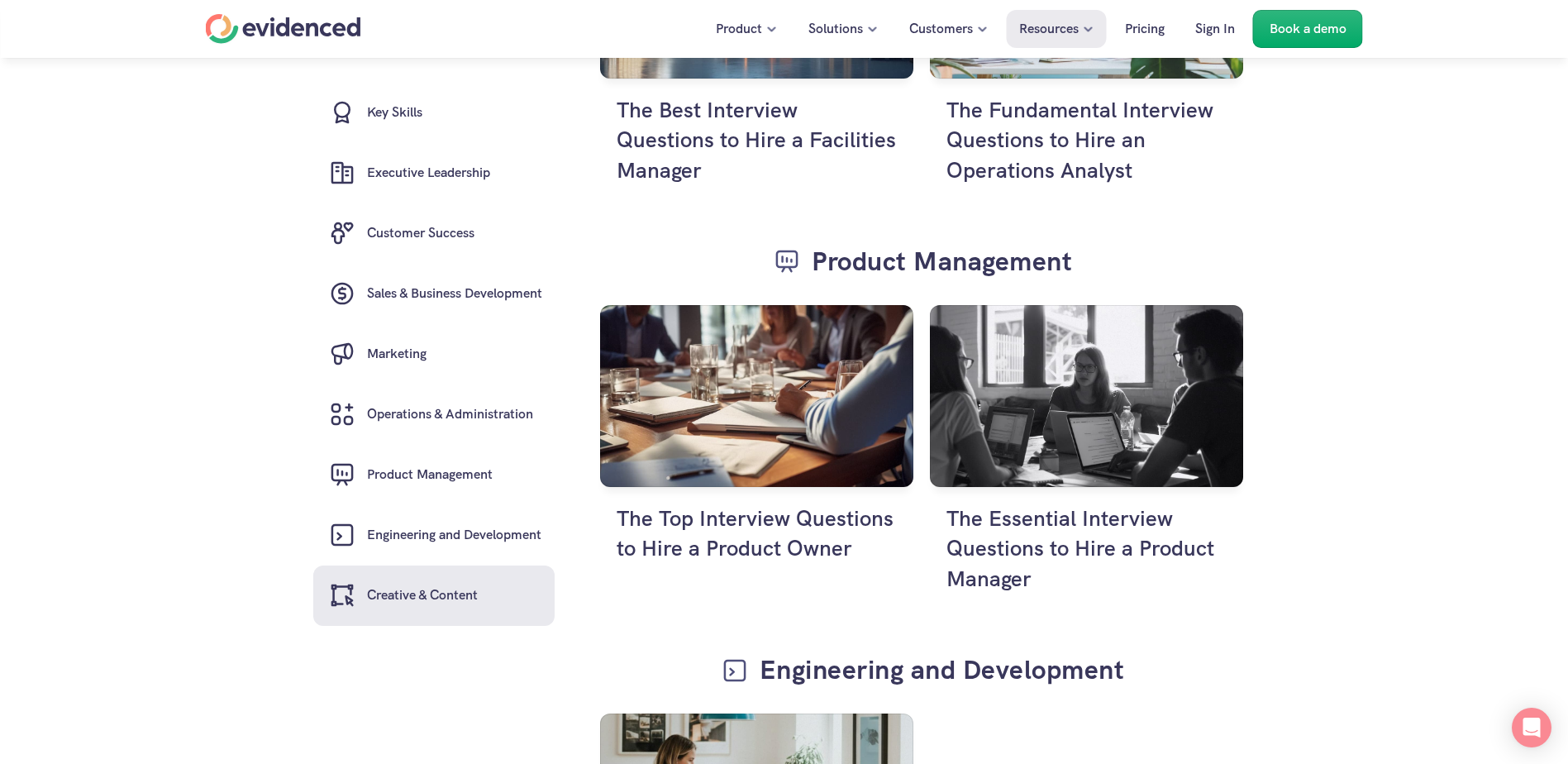
click at [431, 519] on h6 "Creative & Content" at bounding box center [422, 595] width 111 height 22
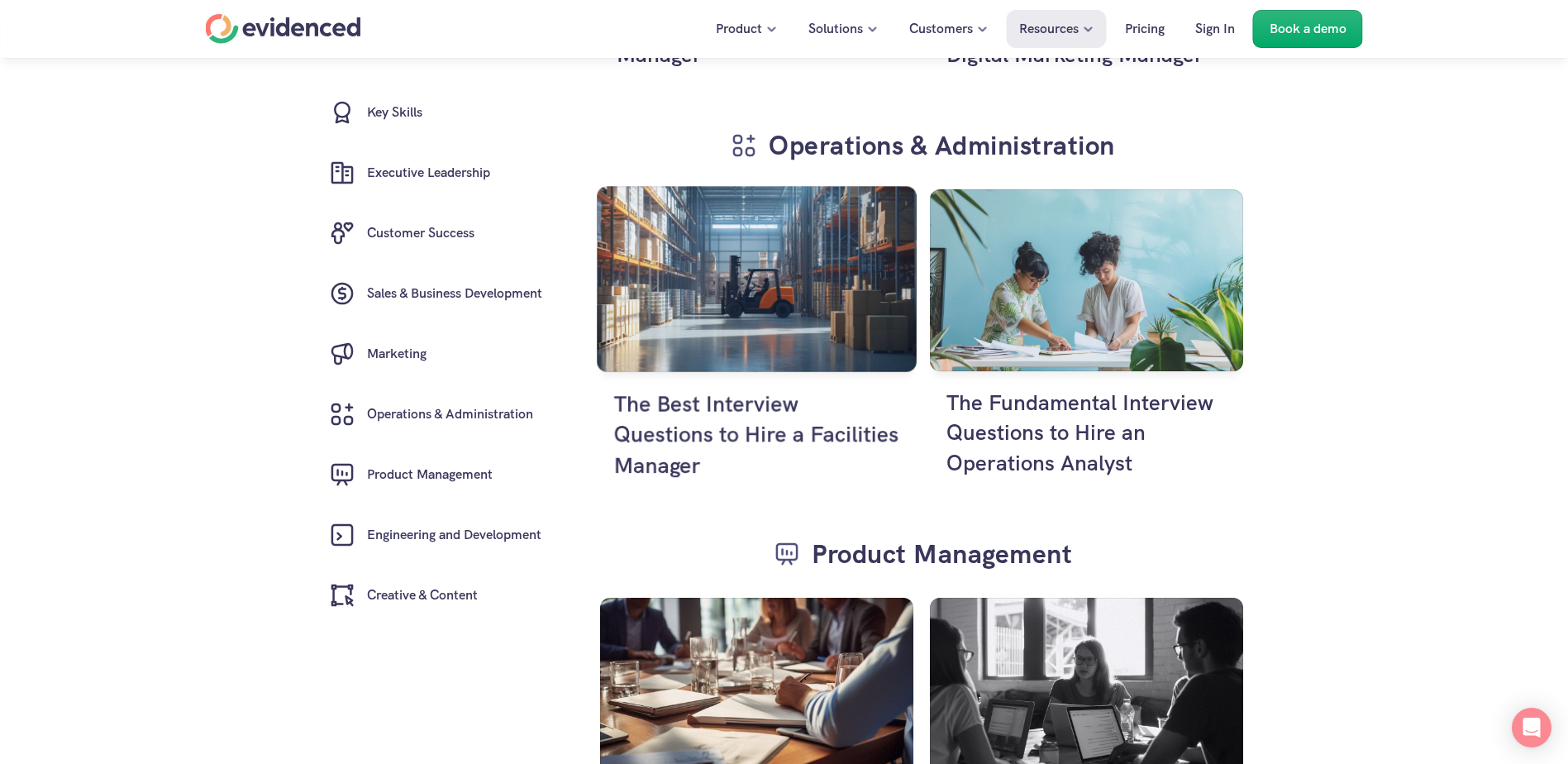
scroll to position [5871, 0]
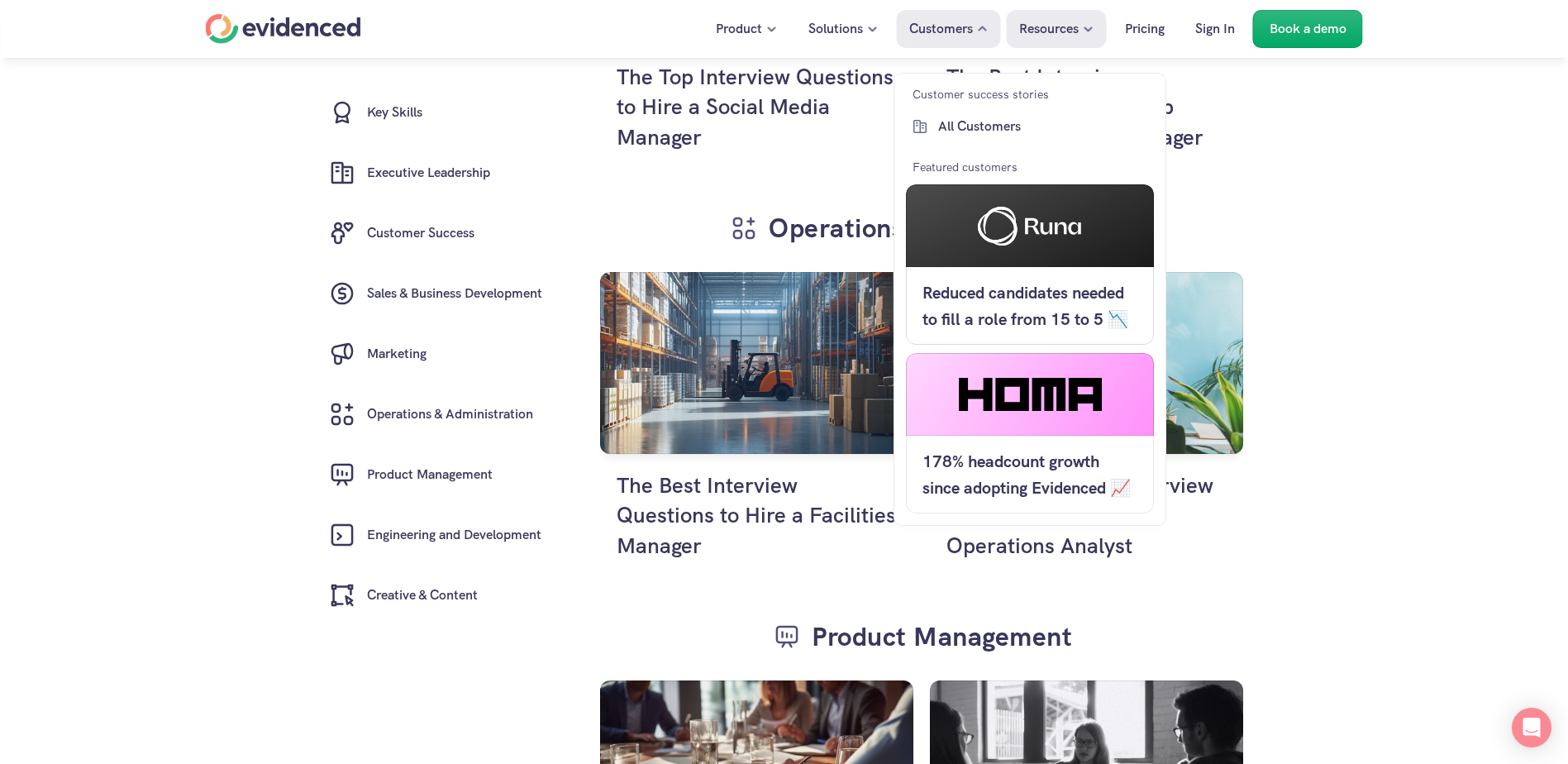
click at [974, 304] on h5 "Reduced candidates needed to fill a role from 15 to 5 📉" at bounding box center [1029, 306] width 215 height 53
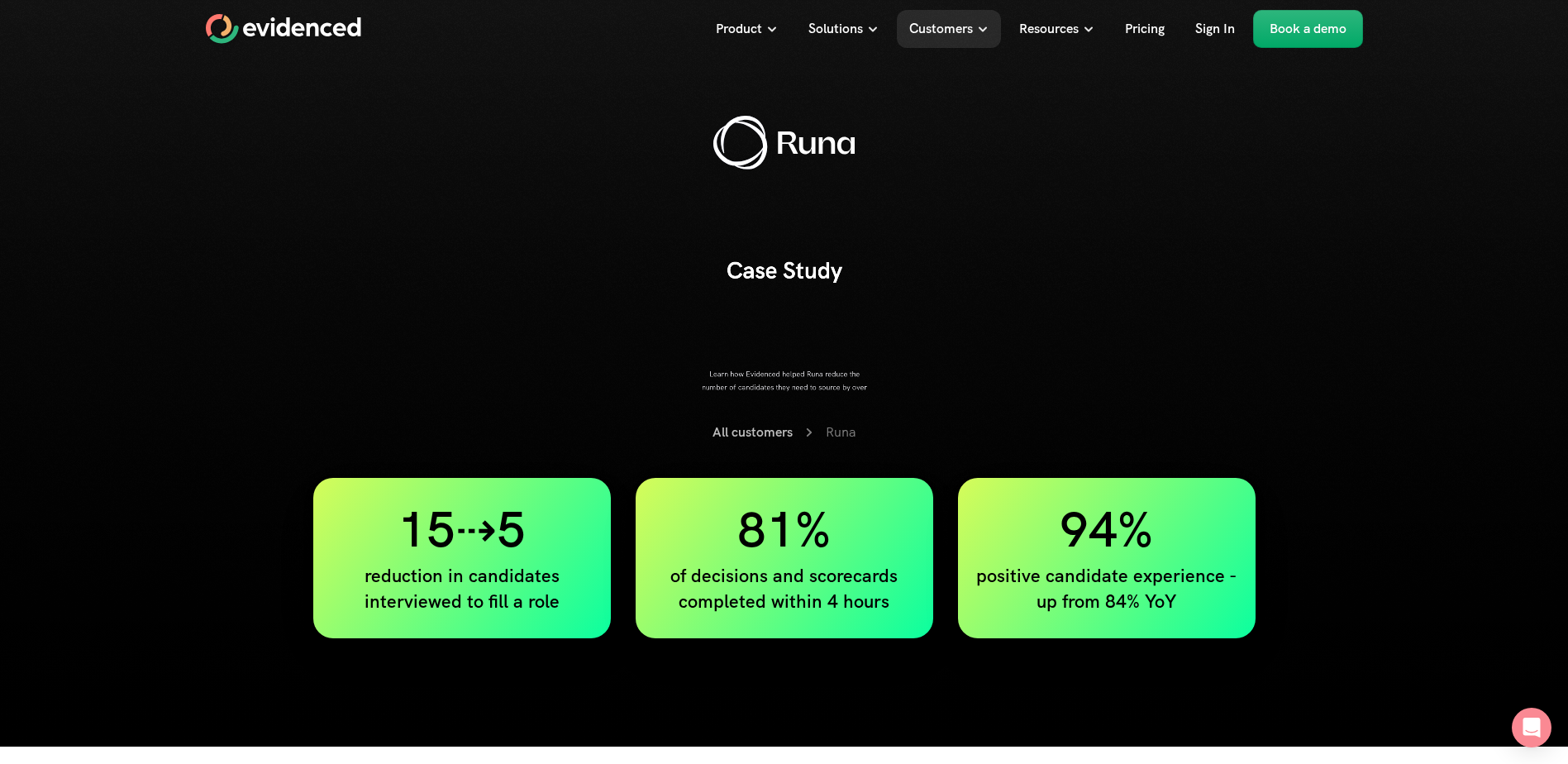
click at [1025, 519] on h4 "positive candidate experience - up from 84% YoY" at bounding box center [1106, 589] width 265 height 52
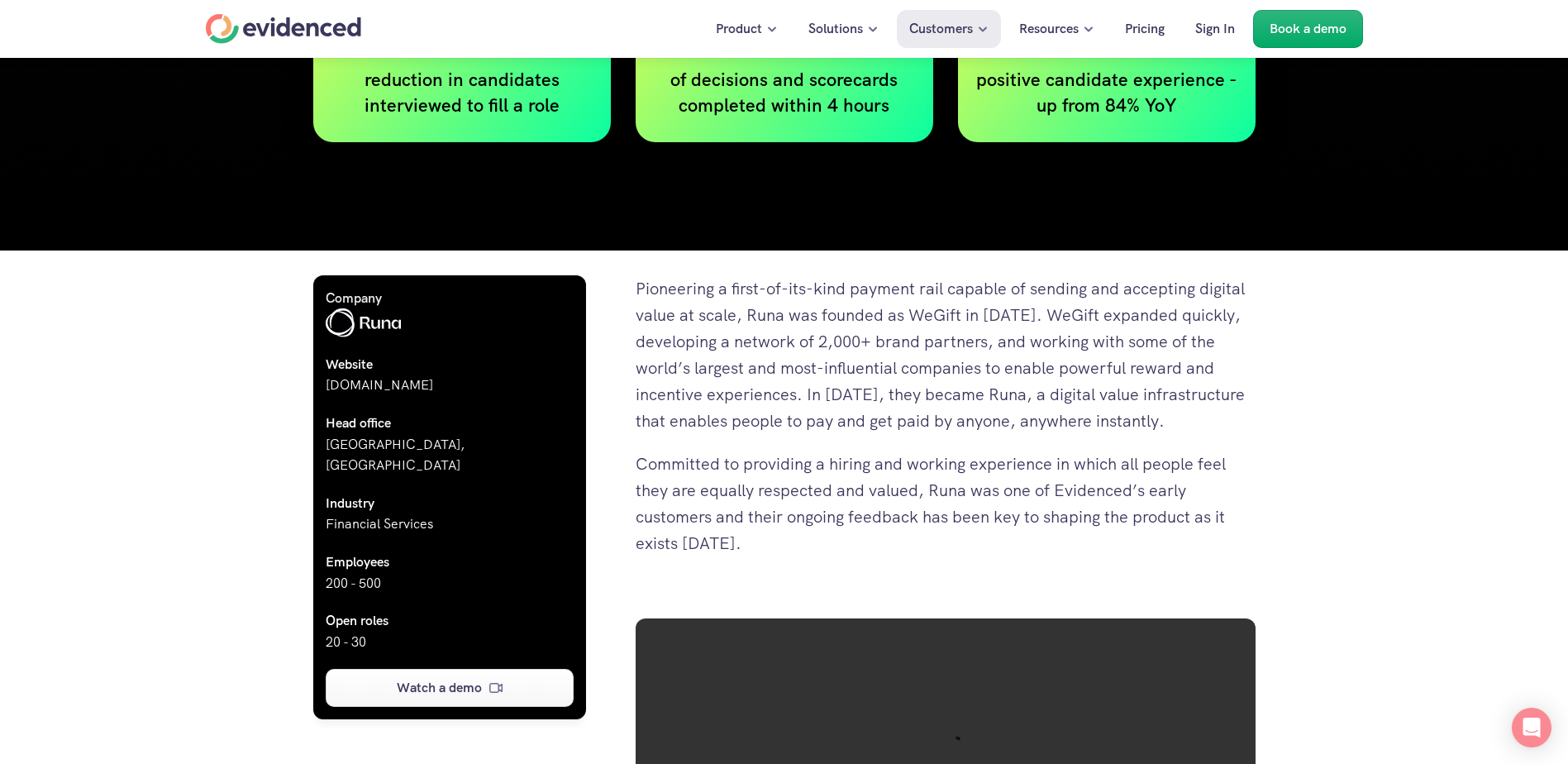
scroll to position [579, 0]
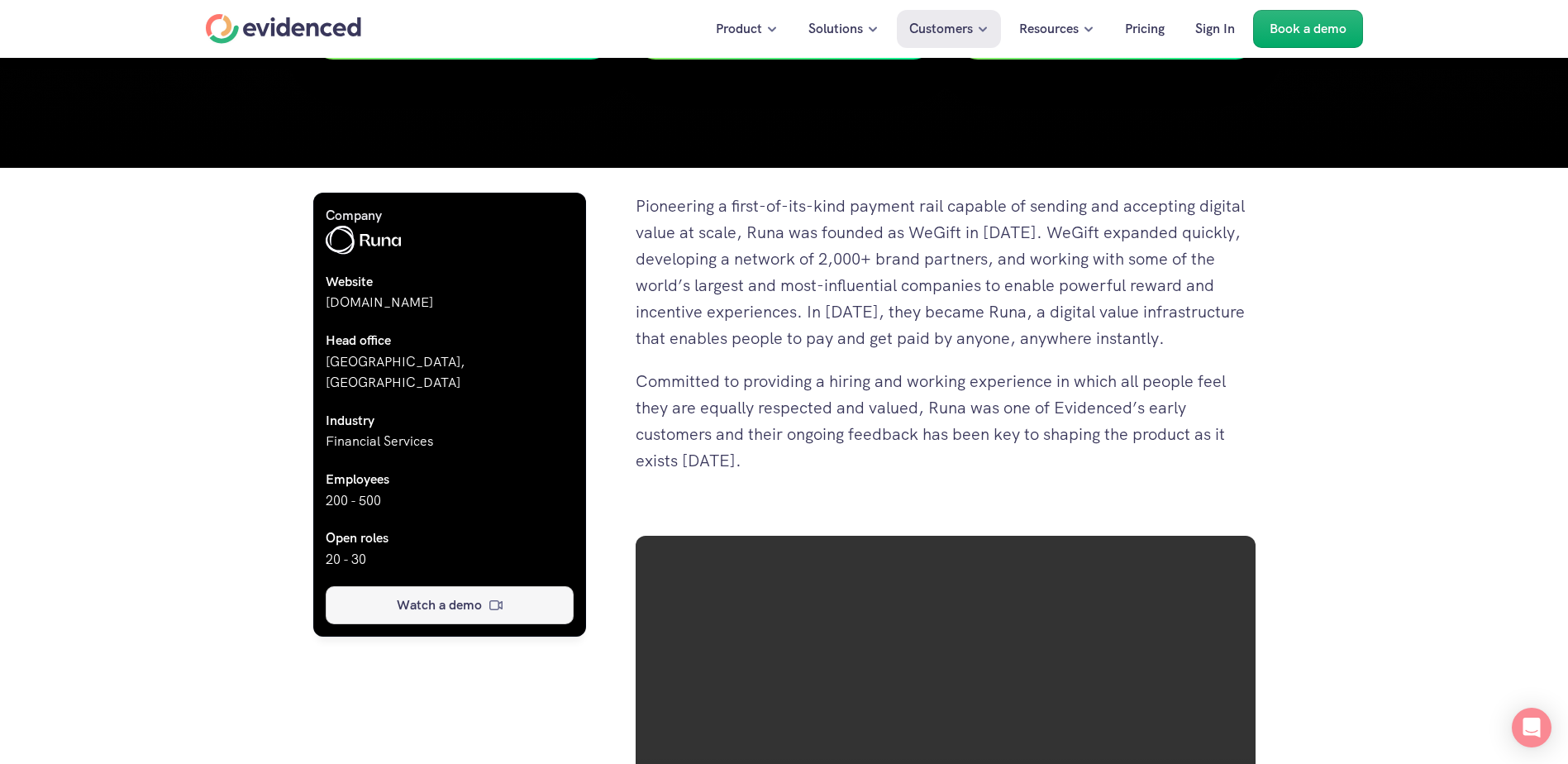
click at [489, 519] on icon at bounding box center [495, 604] width 13 height 10
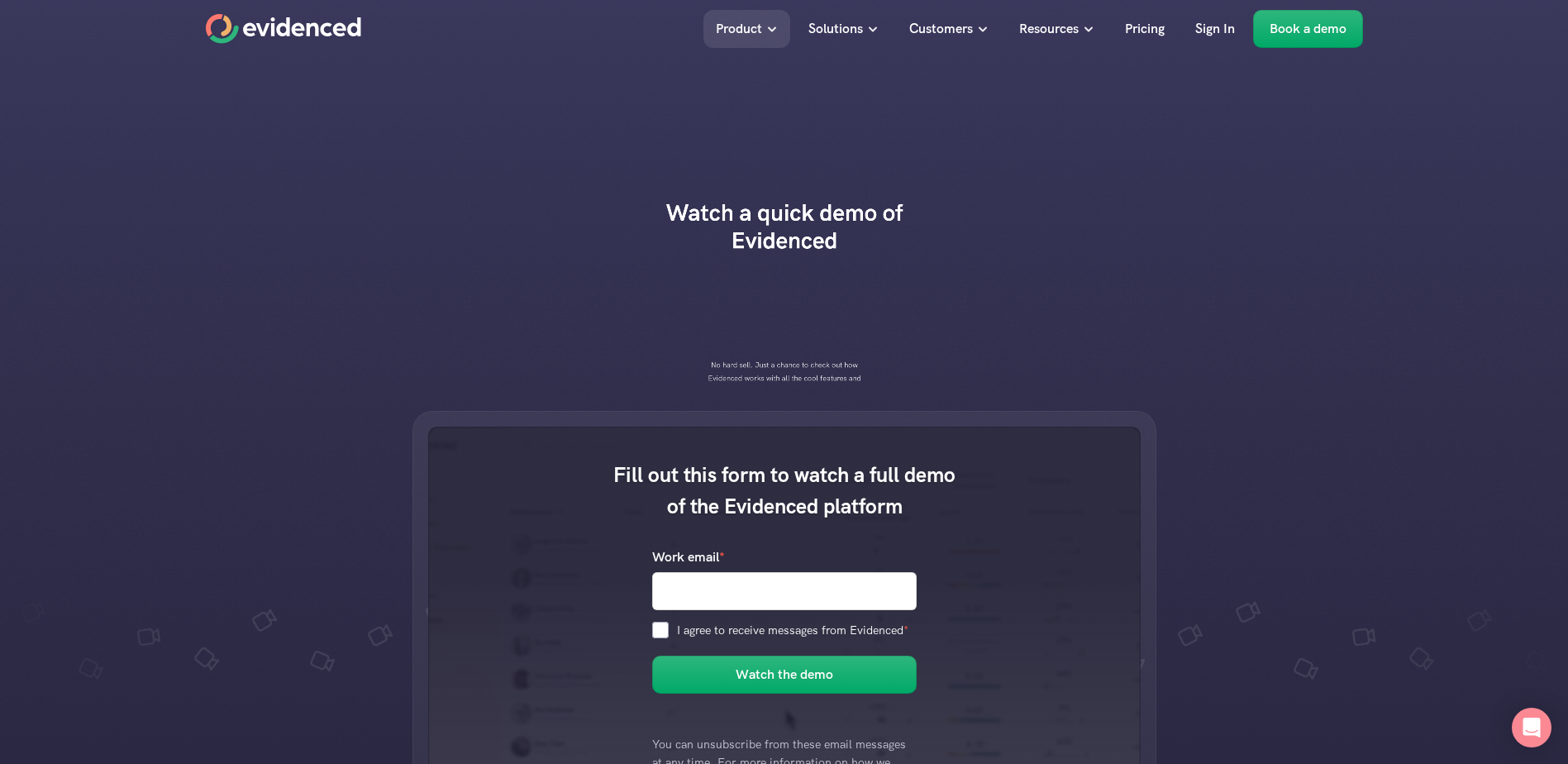
click at [764, 519] on input "Work email *" at bounding box center [784, 590] width 265 height 38
type input "[EMAIL_ADDRESS][DOMAIN_NAME]"
click at [665, 519] on input "I agree to receive messages from Evidenced *" at bounding box center [660, 630] width 17 height 17
checkbox input "true"
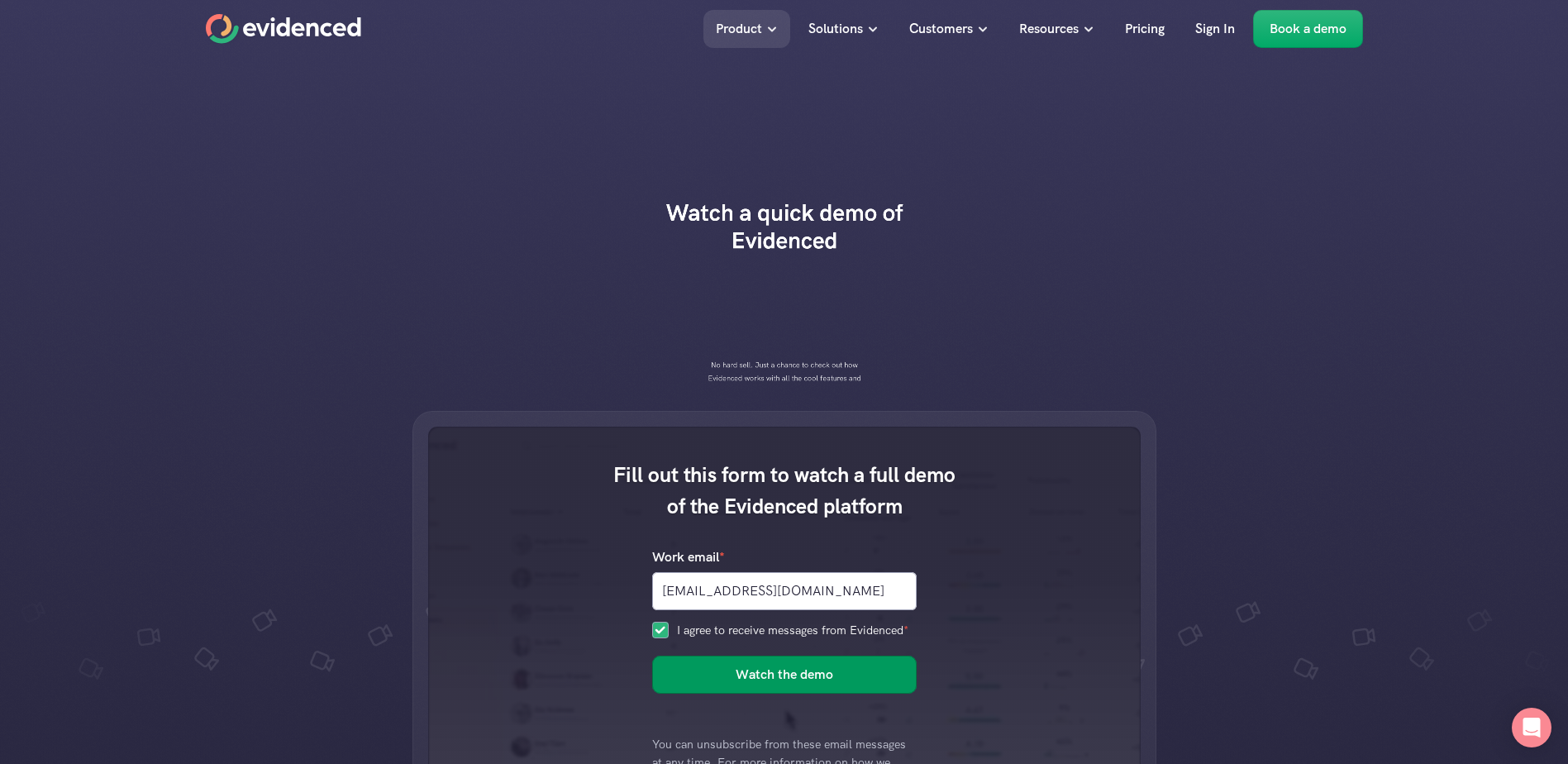
click at [792, 519] on h6 "Watch the demo" at bounding box center [785, 674] width 98 height 22
